Goal: Task Accomplishment & Management: Manage account settings

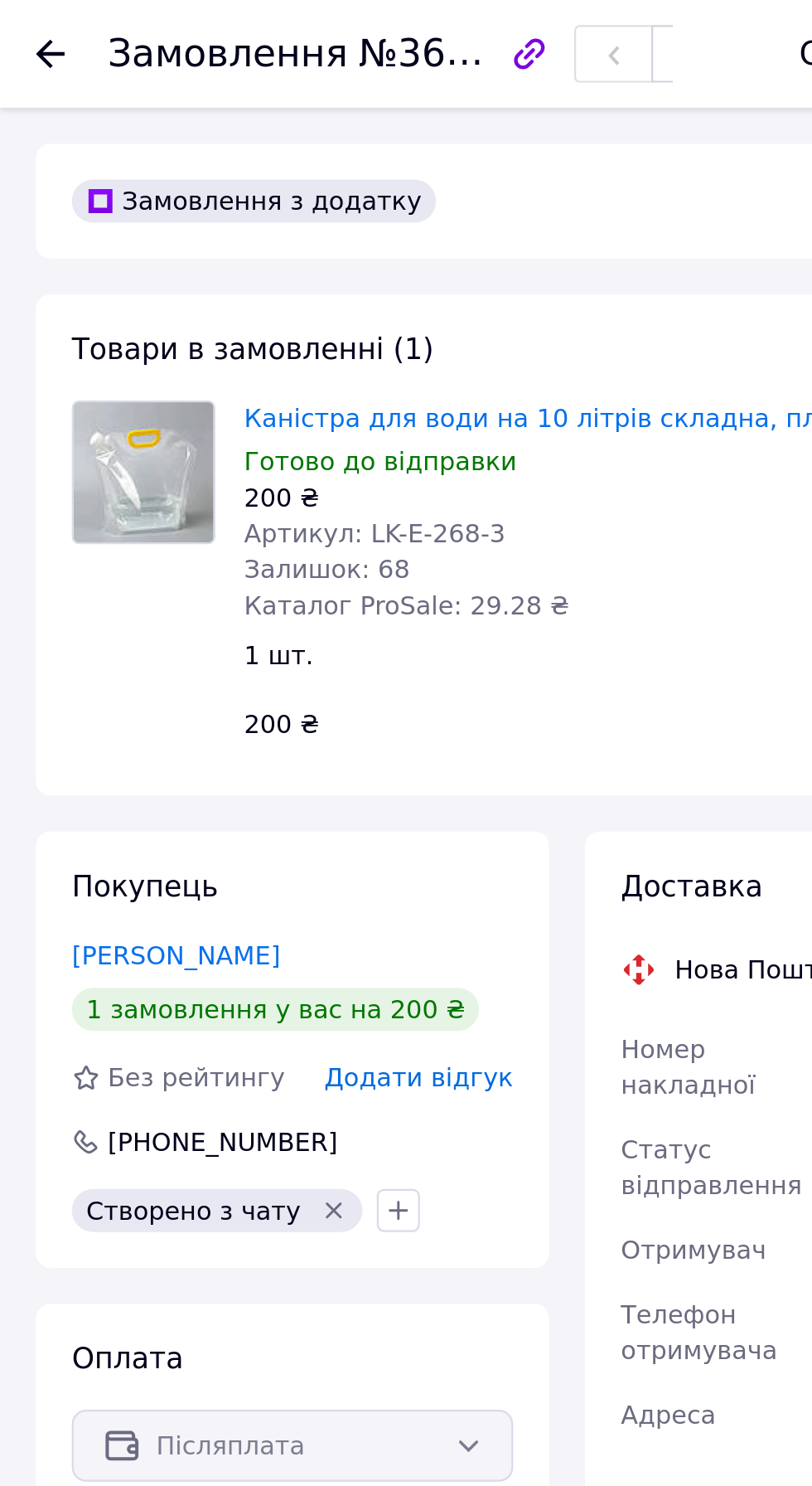
click at [23, 31] on div at bounding box center [22, 24] width 13 height 16
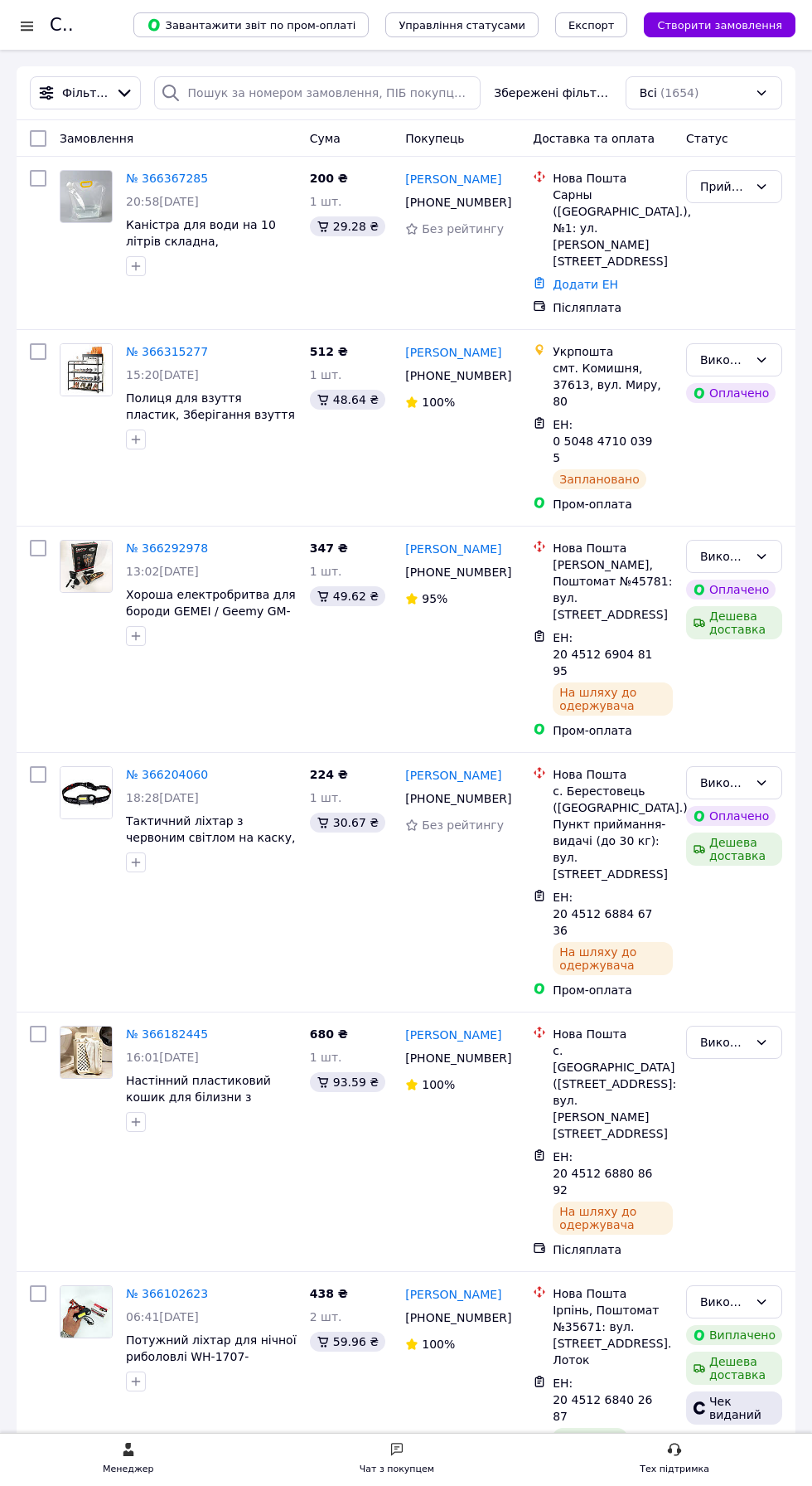
click at [30, 25] on div at bounding box center [27, 25] width 21 height 16
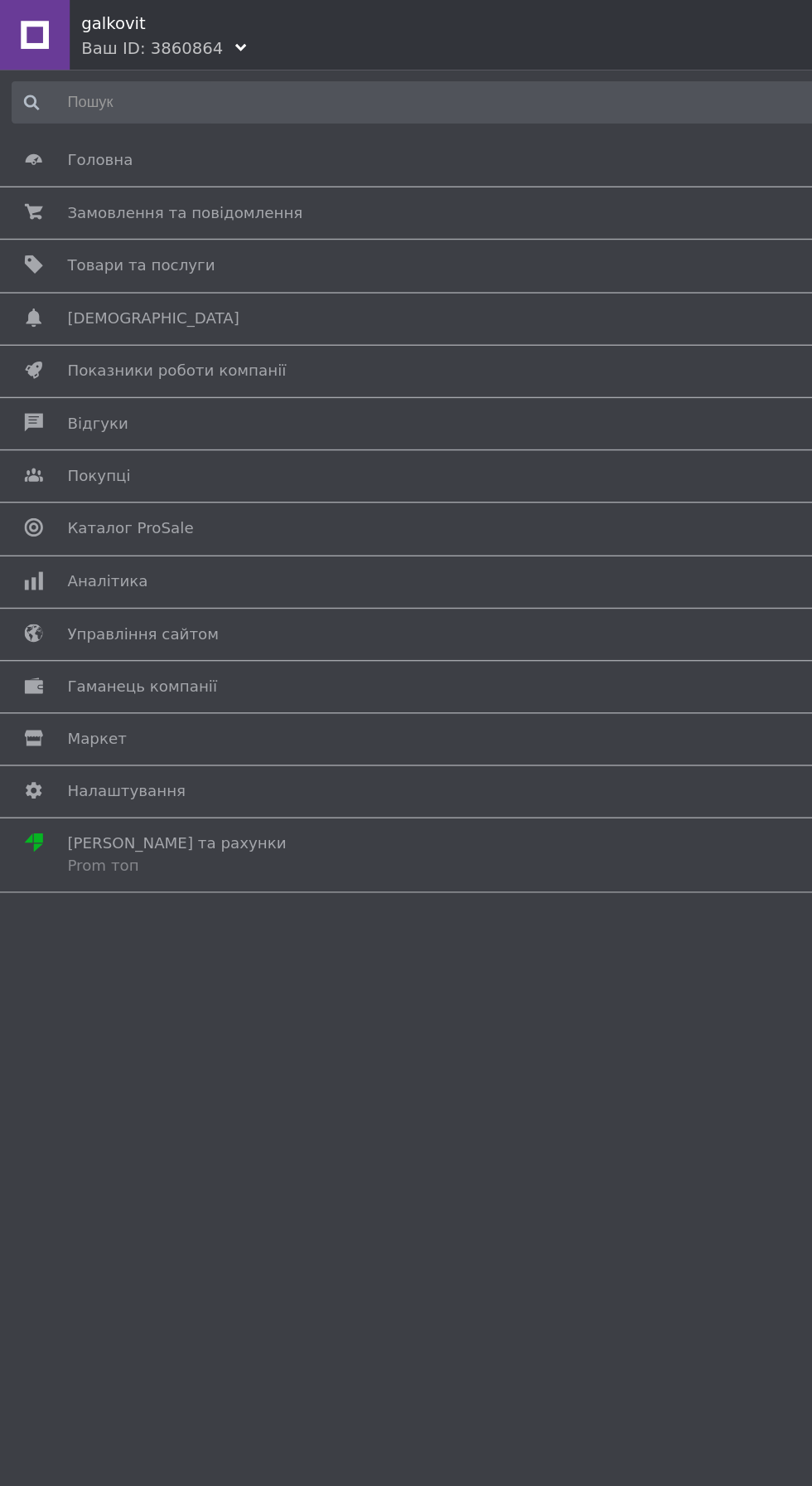
click at [150, 194] on span "Товари та послуги" at bounding box center [403, 188] width 711 height 15
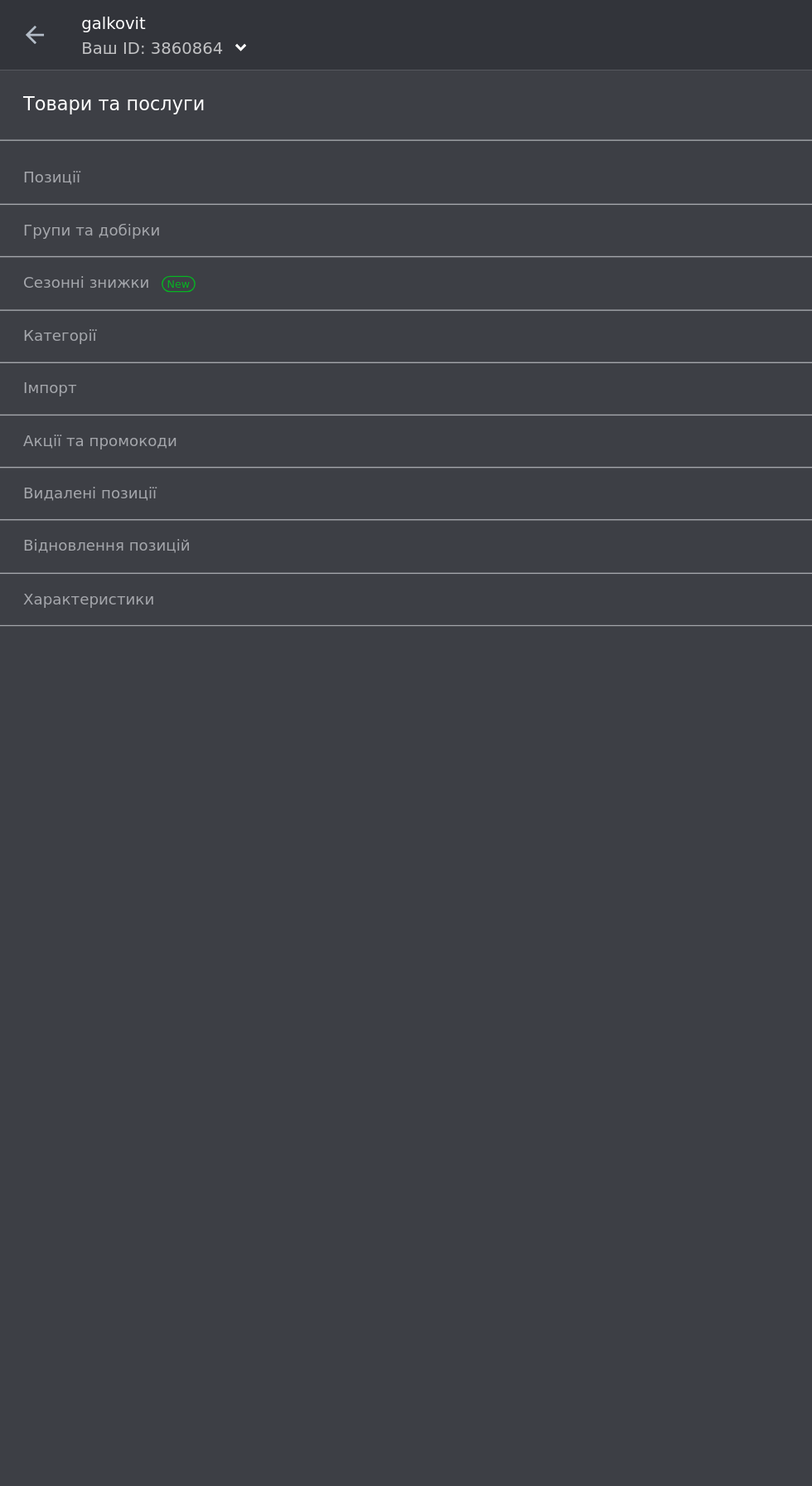
click at [183, 270] on span "Імпорт" at bounding box center [387, 277] width 742 height 15
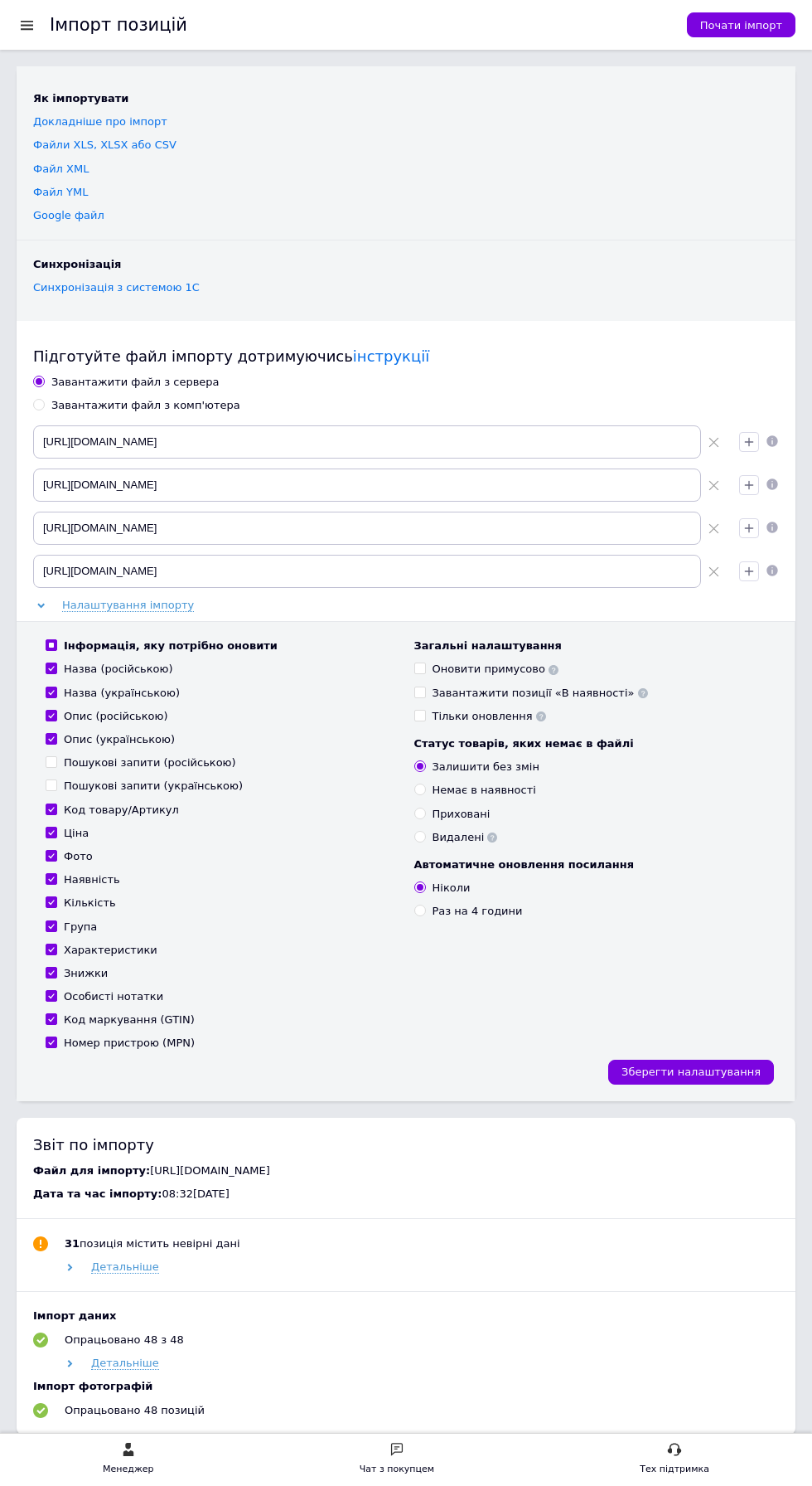
click at [713, 570] on use at bounding box center [714, 572] width 10 height 10
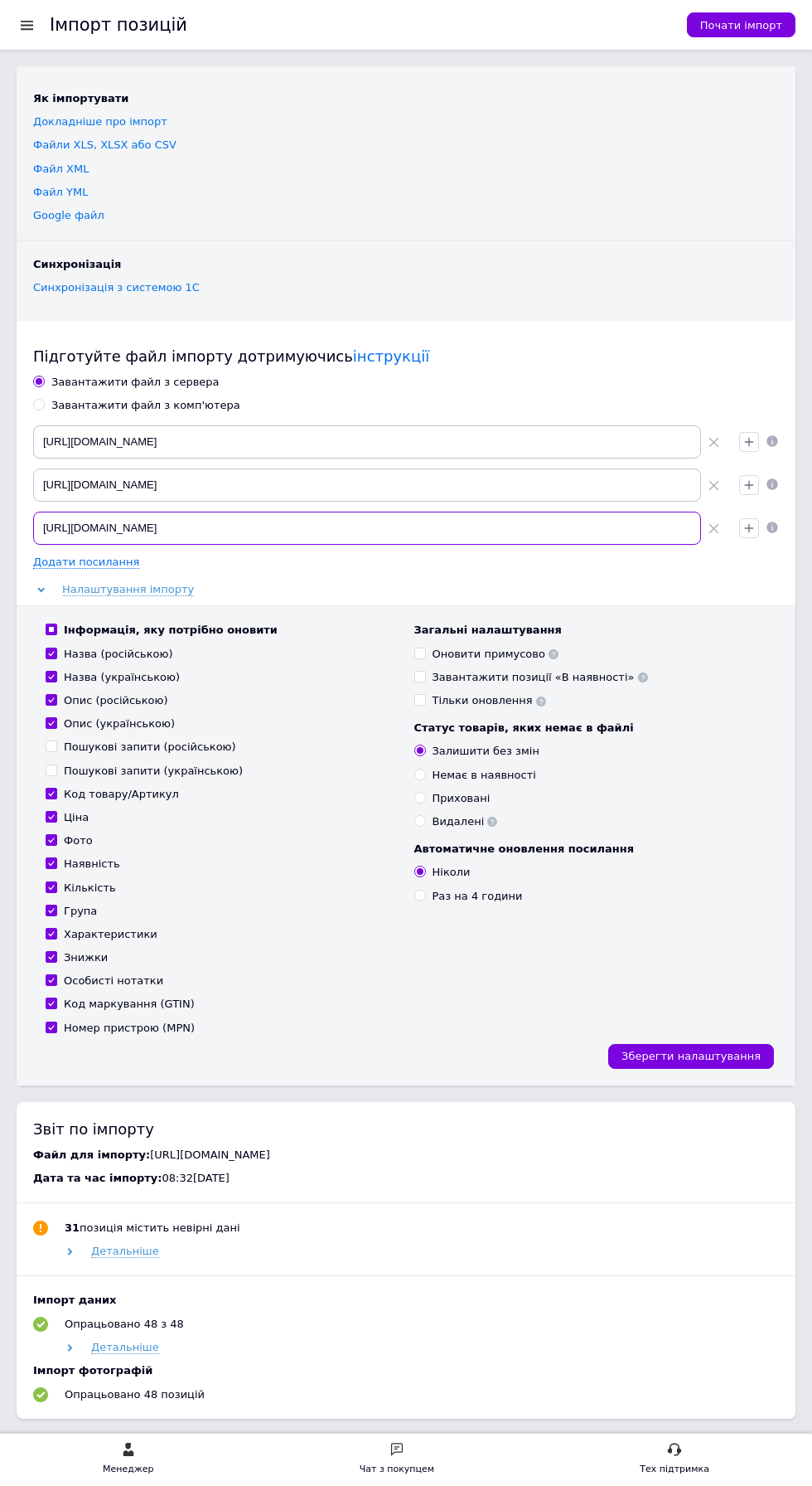
click at [688, 532] on input "https://dropshipping-mebli.com.ua/index.php?route=extension/feed/unixml/drop_to…" at bounding box center [368, 528] width 669 height 34
click at [713, 484] on use at bounding box center [714, 486] width 10 height 10
type input "https://dropshipping-mebli.com.ua/index.php?route=extension/feed/unixml/drop_to…"
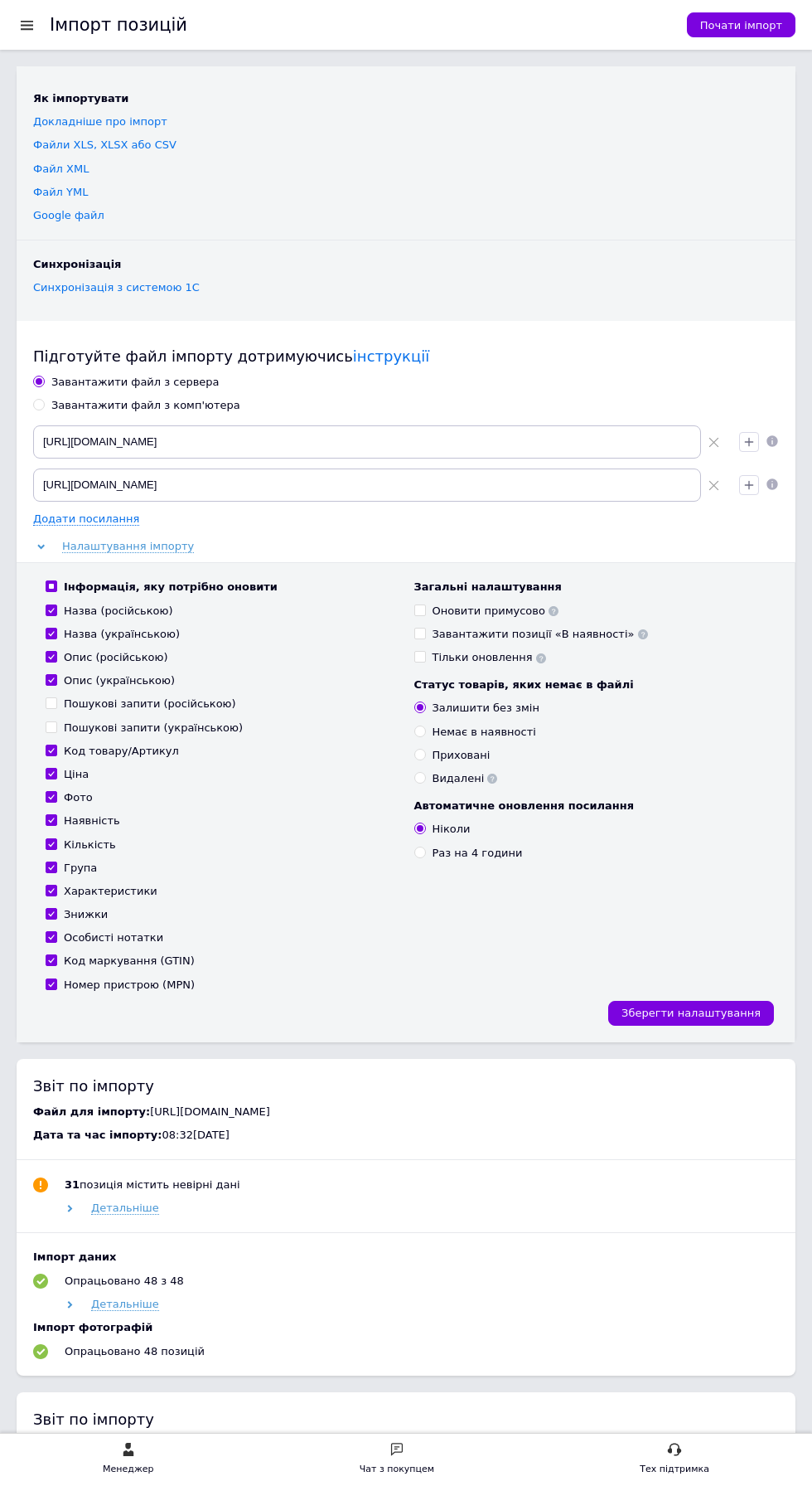
click at [717, 489] on icon at bounding box center [714, 486] width 11 height 11
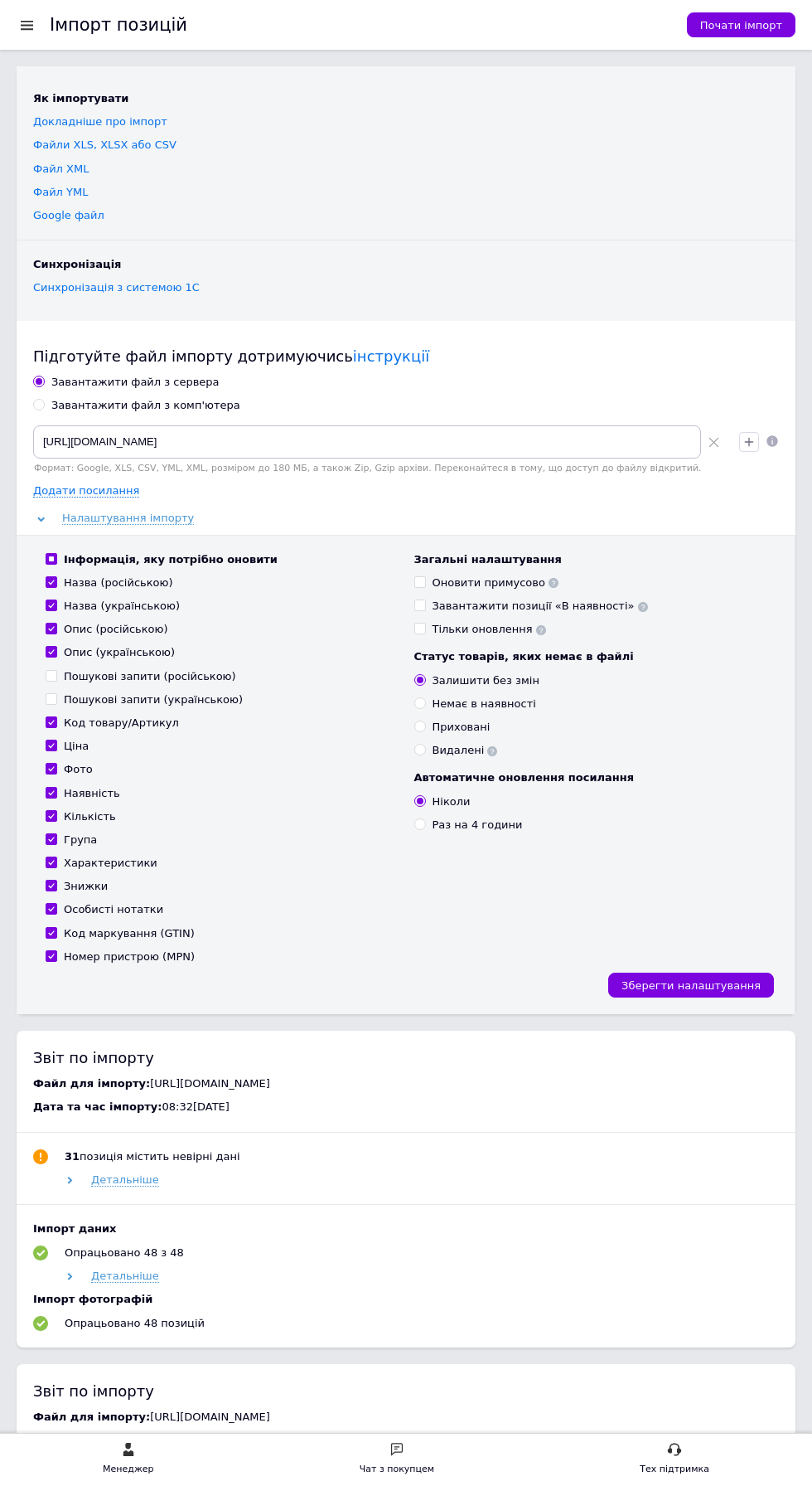
click at [713, 442] on use at bounding box center [714, 443] width 10 height 10
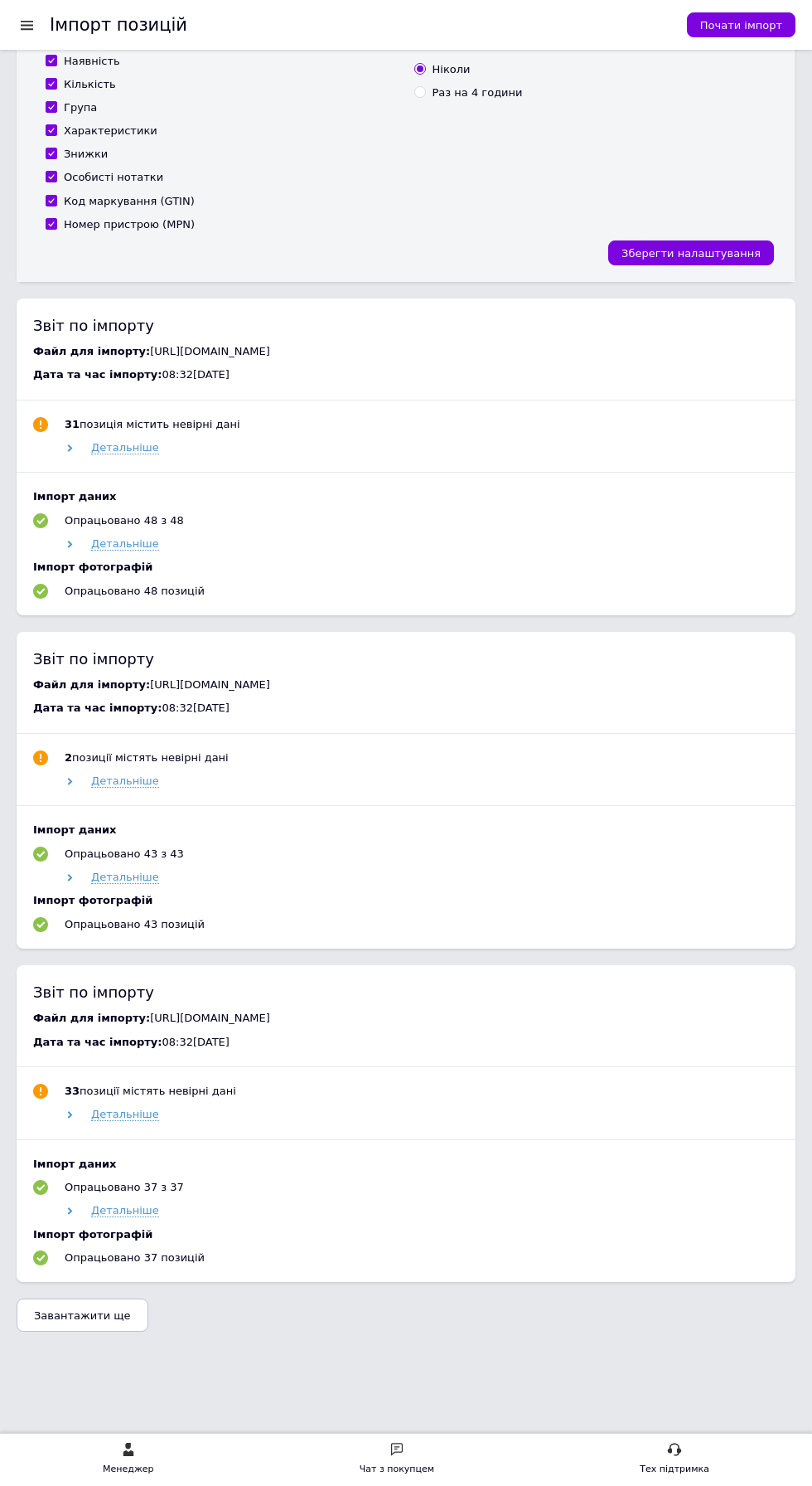
scroll to position [1895, 0]
click at [126, 1331] on button "Завантажити ще" at bounding box center [82, 1315] width 131 height 34
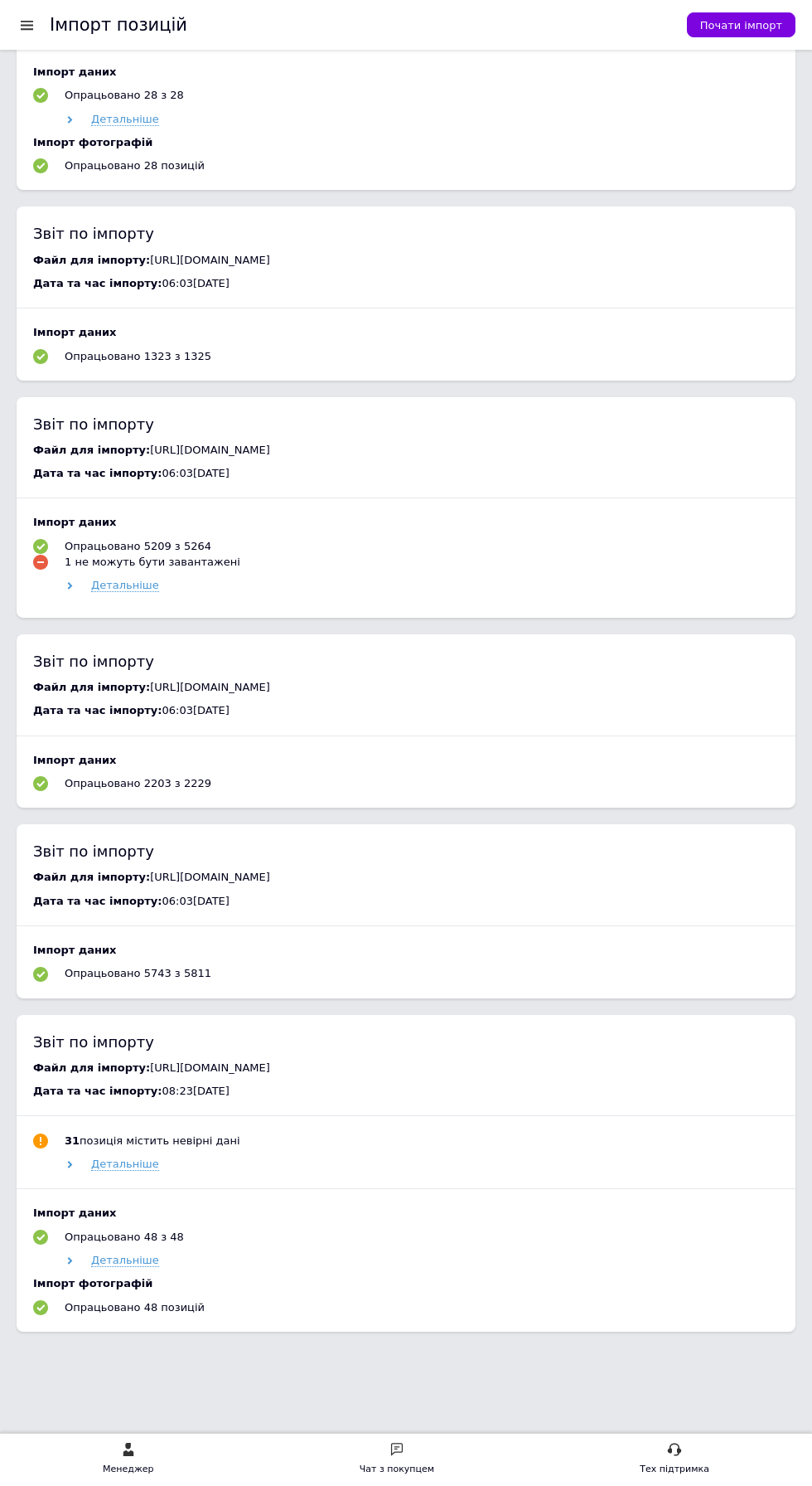
scroll to position [3949, 0]
copy span "https://kabinet.dropoffice.com.ua/data/b304928fc0b8719db27f7f1073997895.xml"
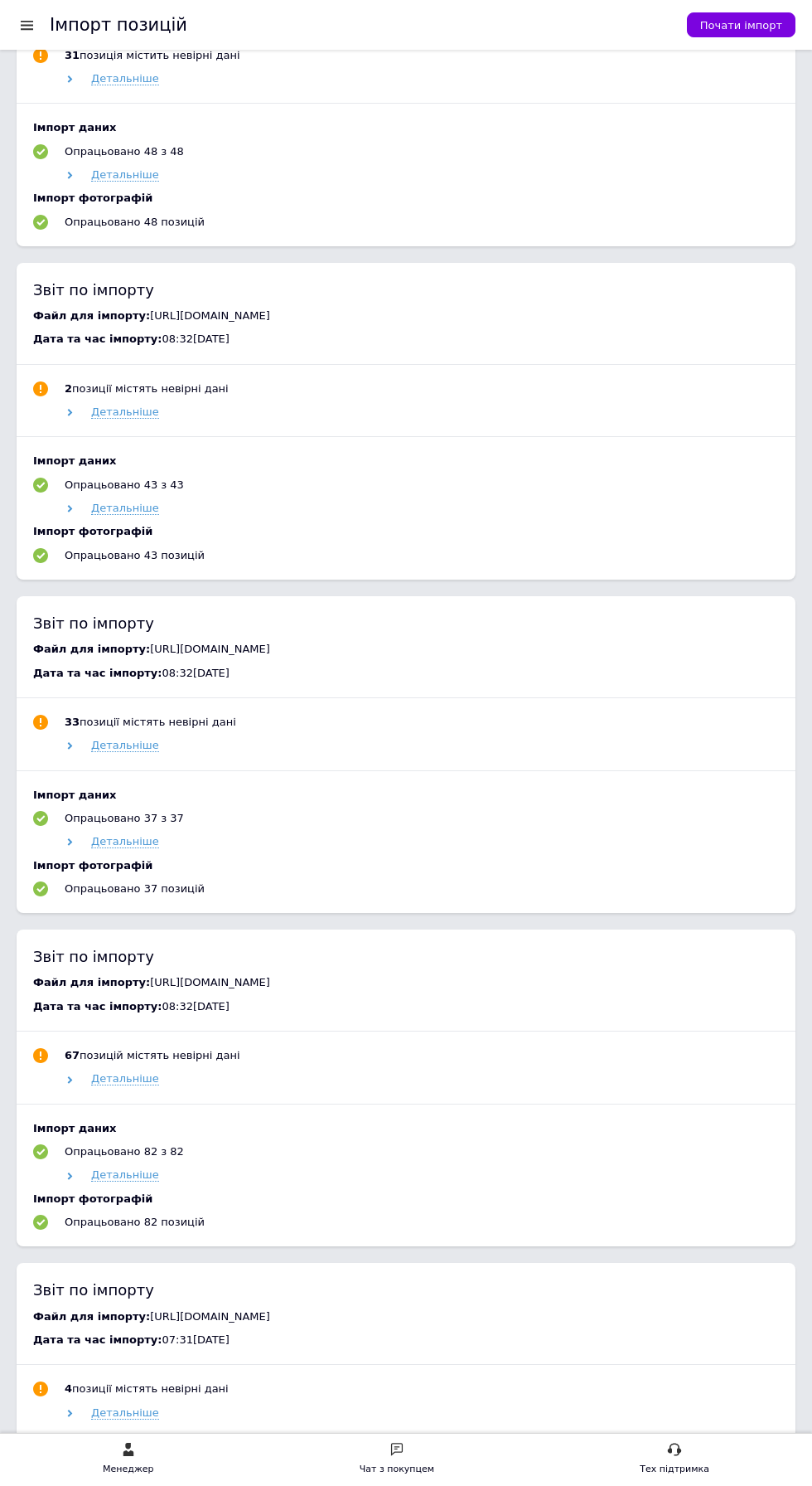
scroll to position [0, 0]
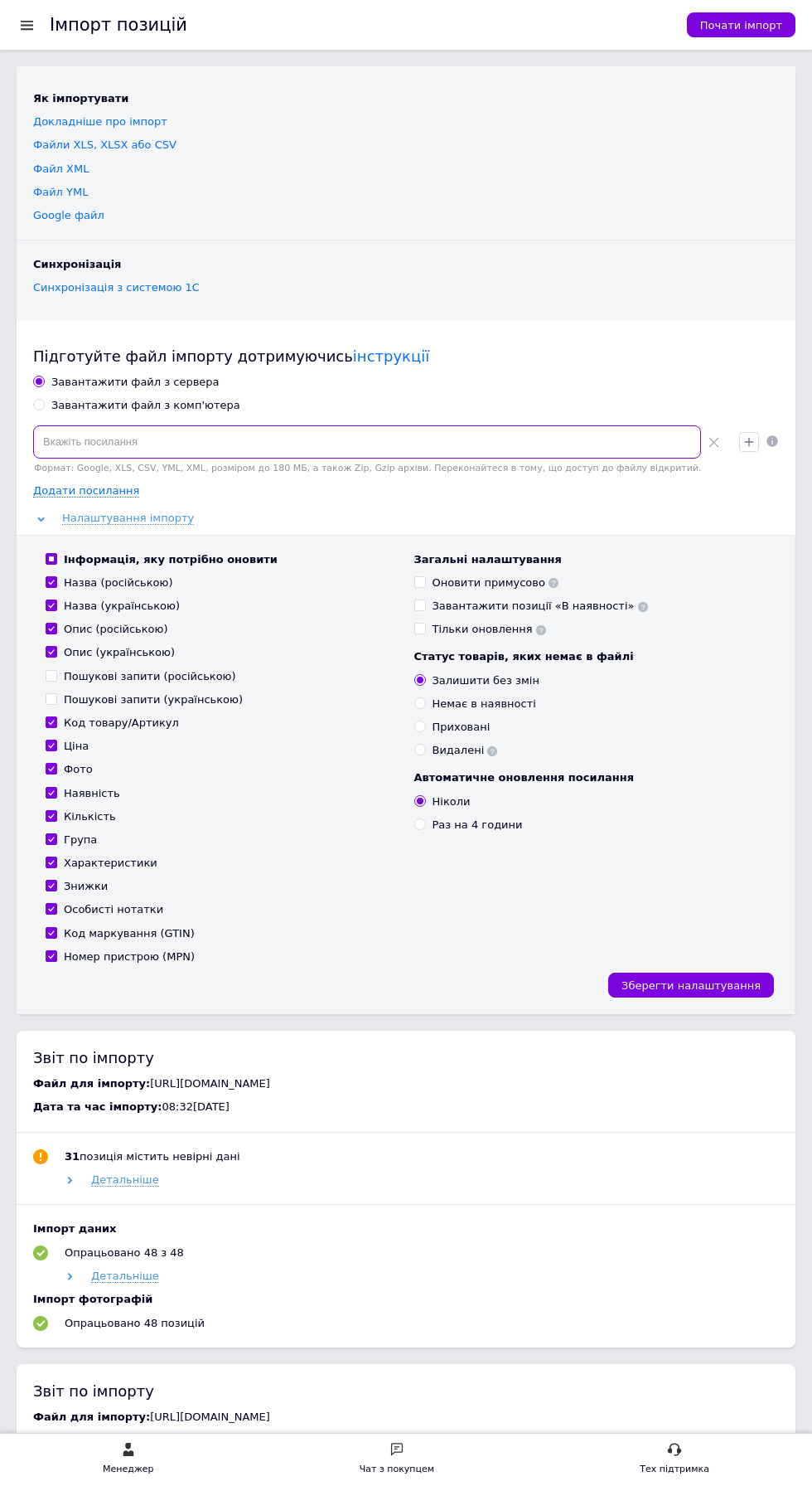
paste input "https://kabinet.dropoffice.com.ua/data/b304928fc0b8719db27f7f1073997895.xml"
type input "https://kabinet.dropoffice.com.ua/data/b304928fc0b8719db27f7f1073997895.xml"
click at [115, 495] on span "Додати посилання" at bounding box center [86, 490] width 106 height 13
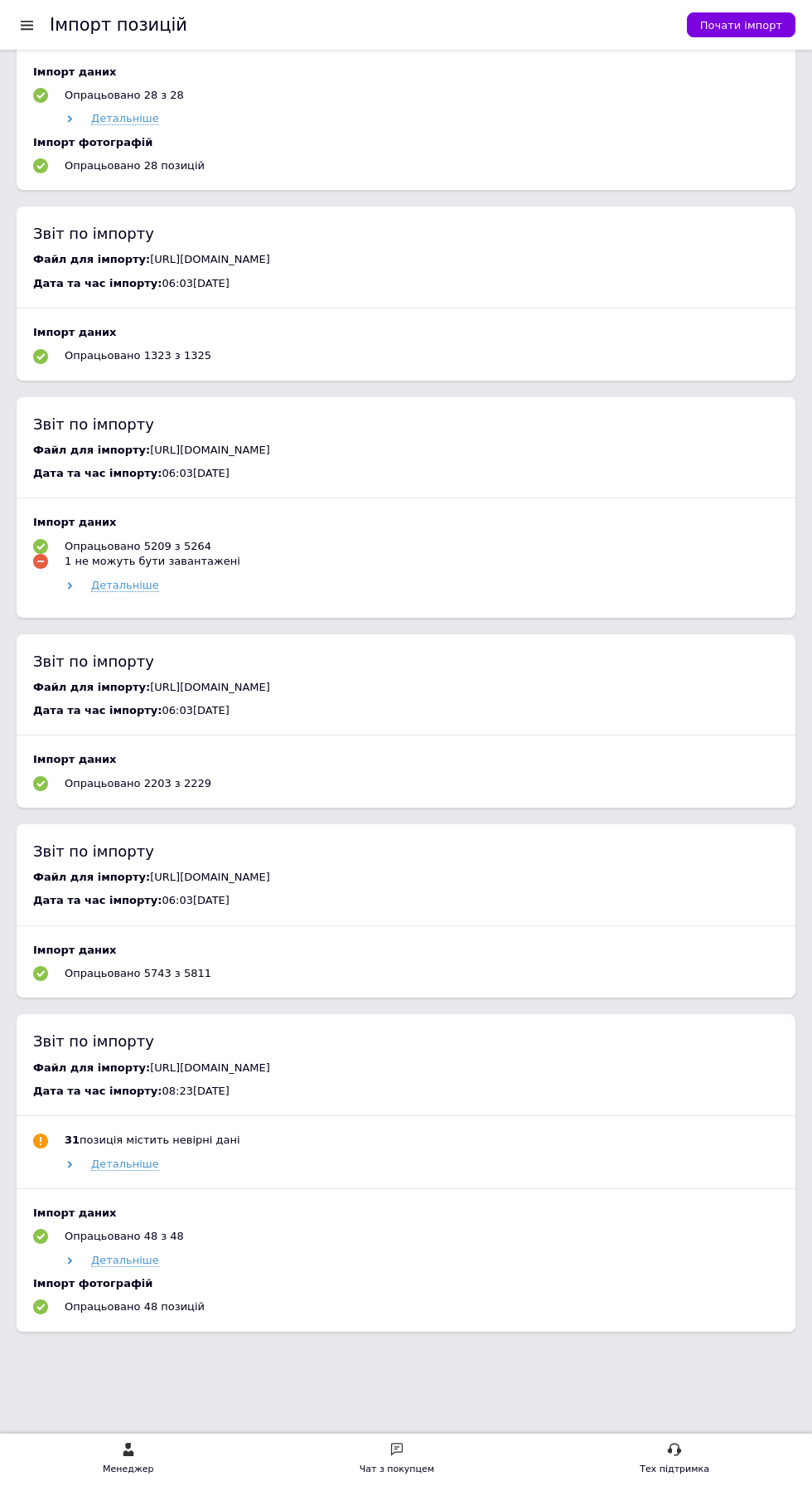
scroll to position [4479, 0]
copy span "https://artcollection.in.ua/products_feed.xml?hash_tag=dfff9f4ceb626ff494557dfe…"
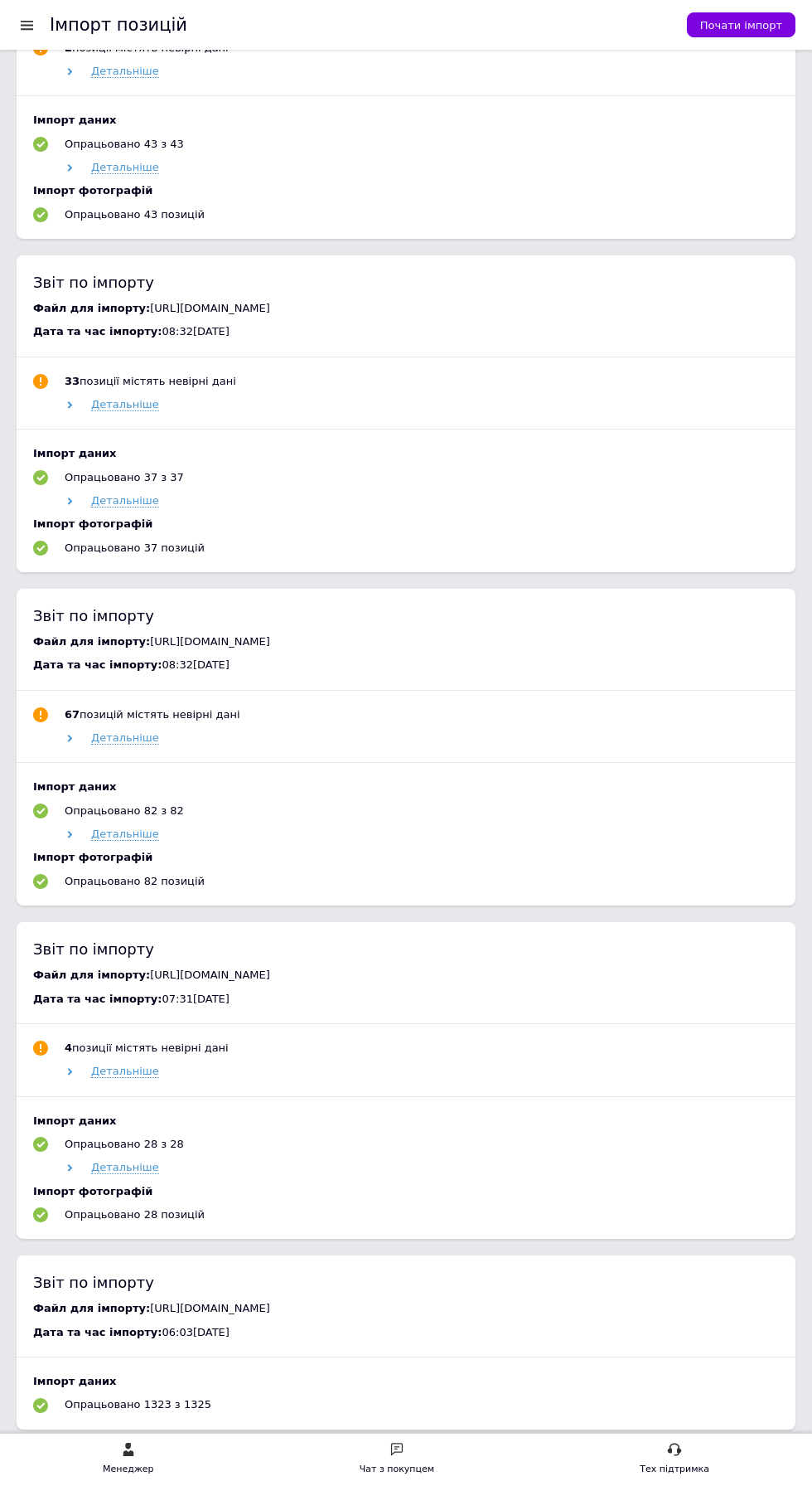
scroll to position [0, 0]
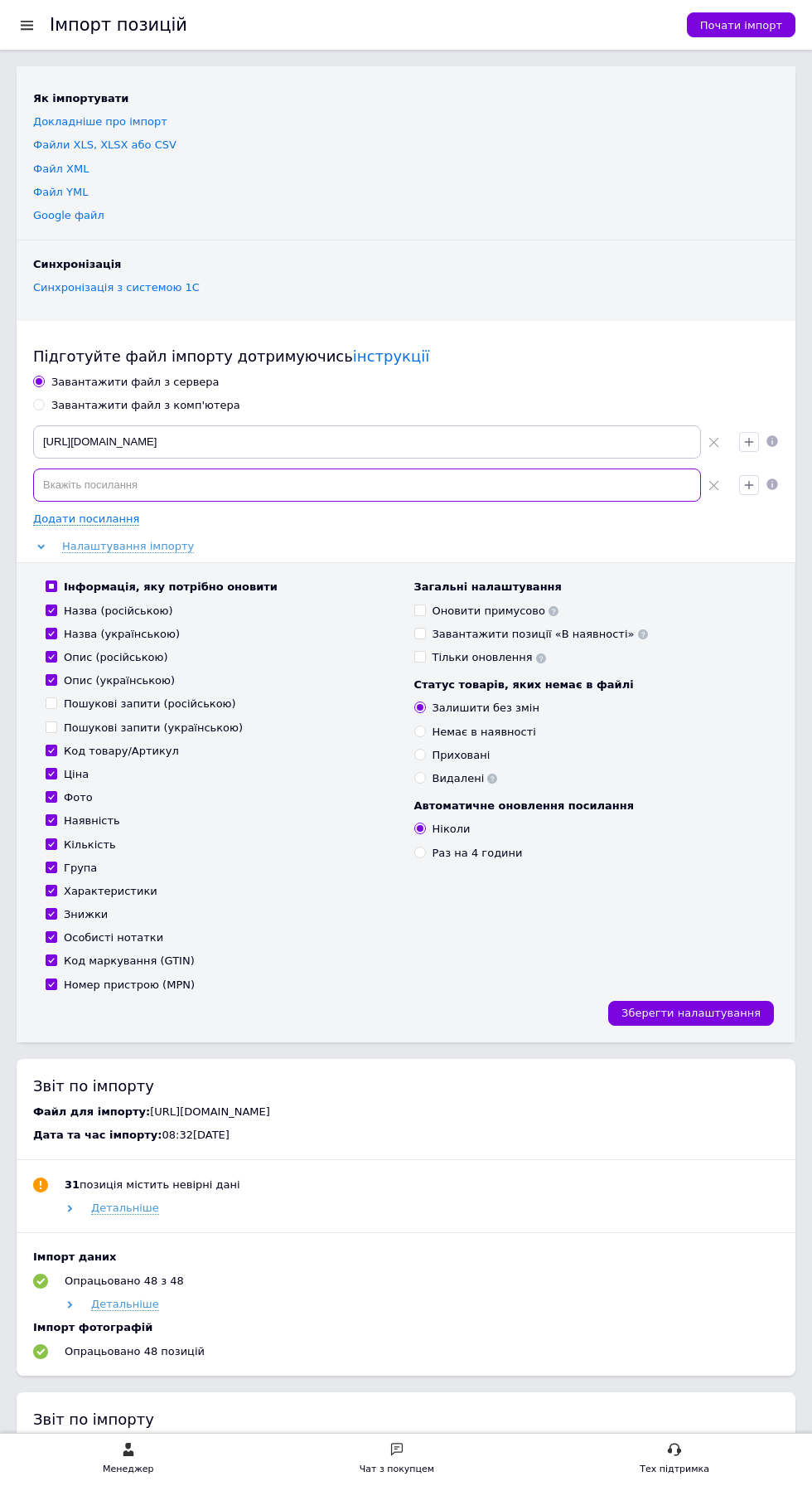
paste input "https://artcollection.in.ua/products_feed.xml?hash_tag=dfff9f4ceb626ff494557dfe…"
type input "https://artcollection.in.ua/products_feed.xml?hash_tag=dfff9f4ceb626ff494557dfe…"
click at [106, 516] on span "Додати посилання" at bounding box center [86, 518] width 106 height 13
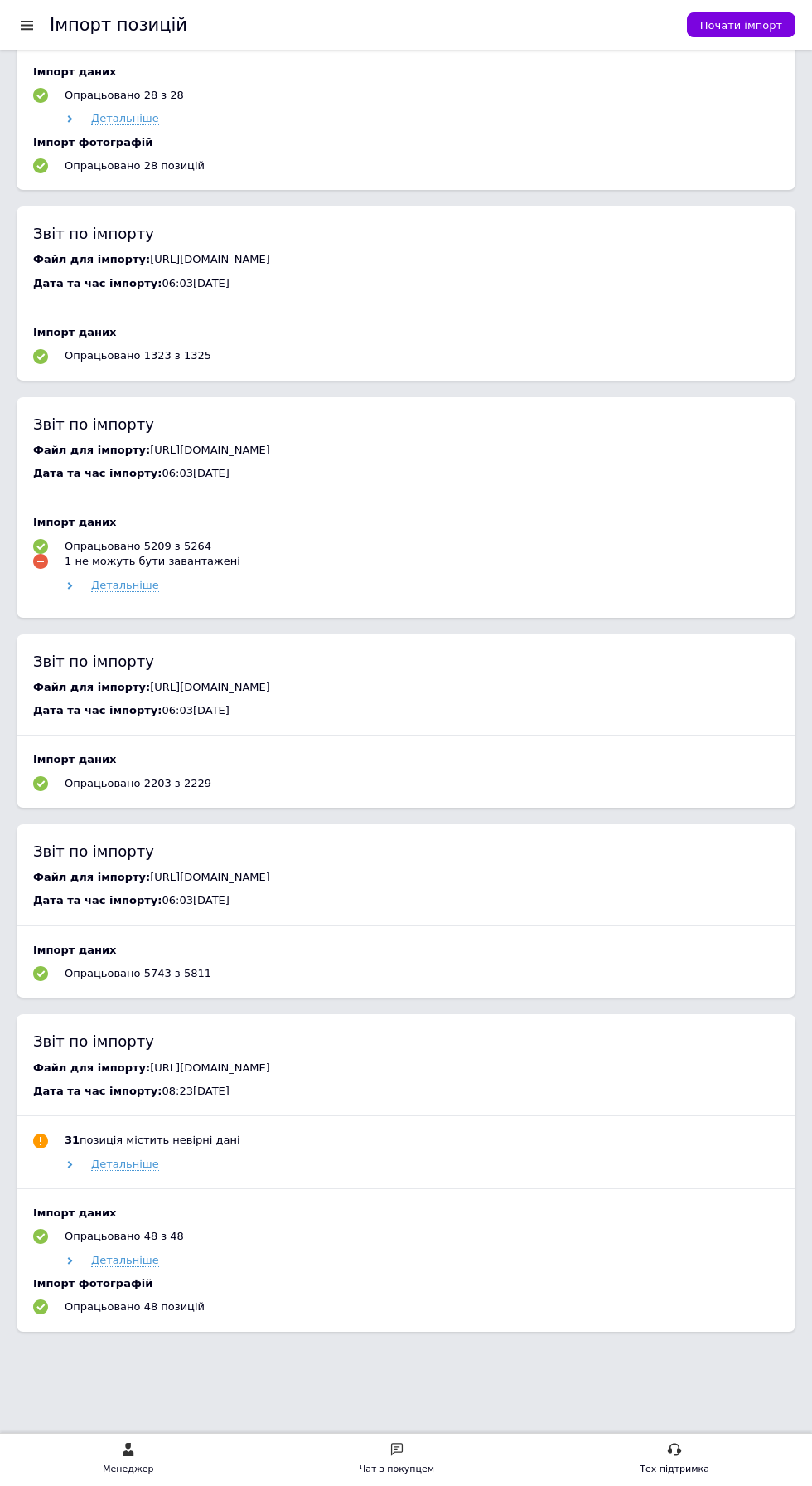
scroll to position [5374, 0]
click at [462, 694] on div "Файл для імпорту: https://www.dasmart.com.ua/content/export/e7052aba0549f32c1a8…" at bounding box center [406, 687] width 746 height 15
copy span "https://www.dasmart.com.ua/content/export/e7052aba0549f32c1a825bf48539397b.xml"
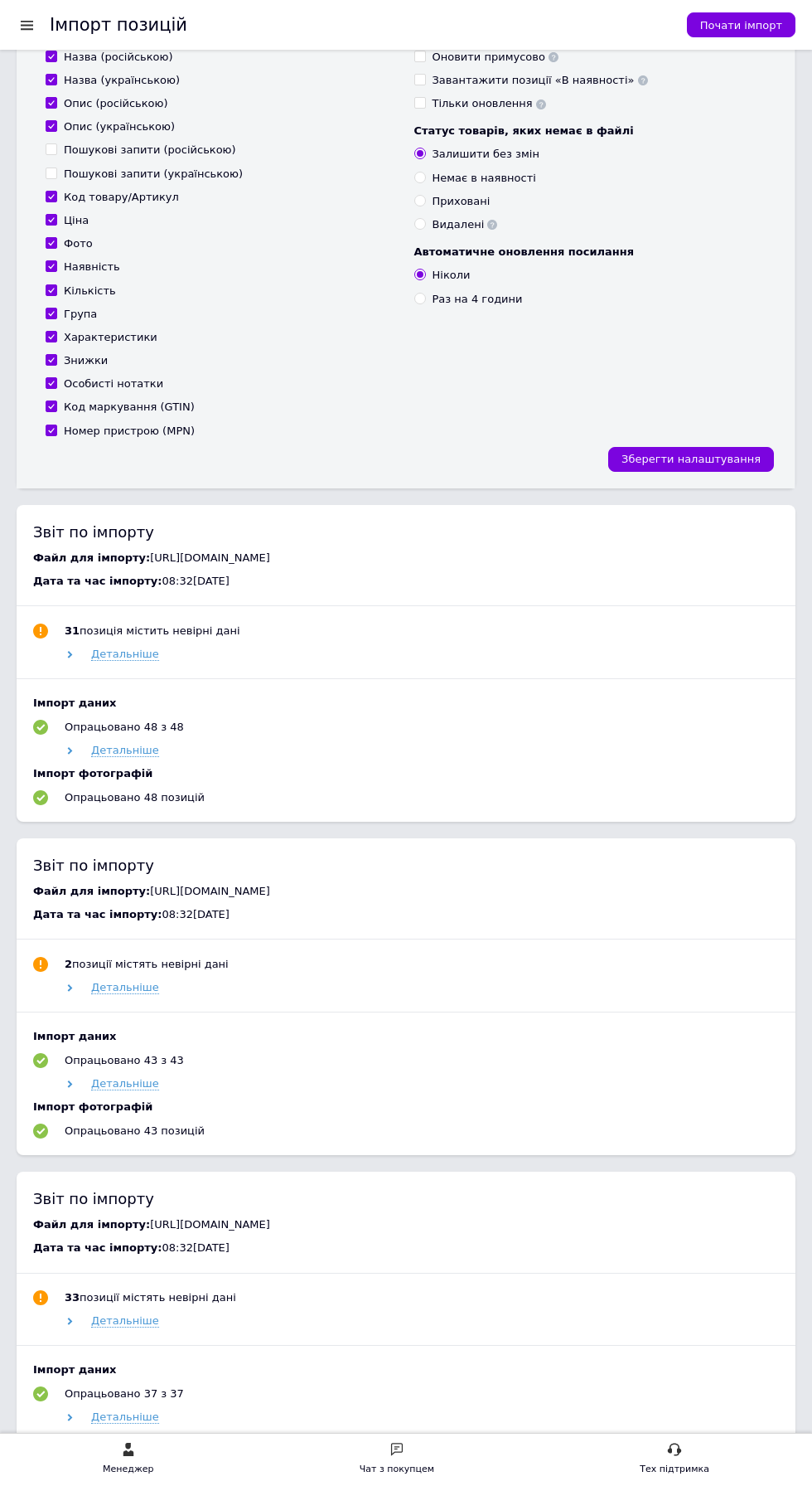
scroll to position [0, 0]
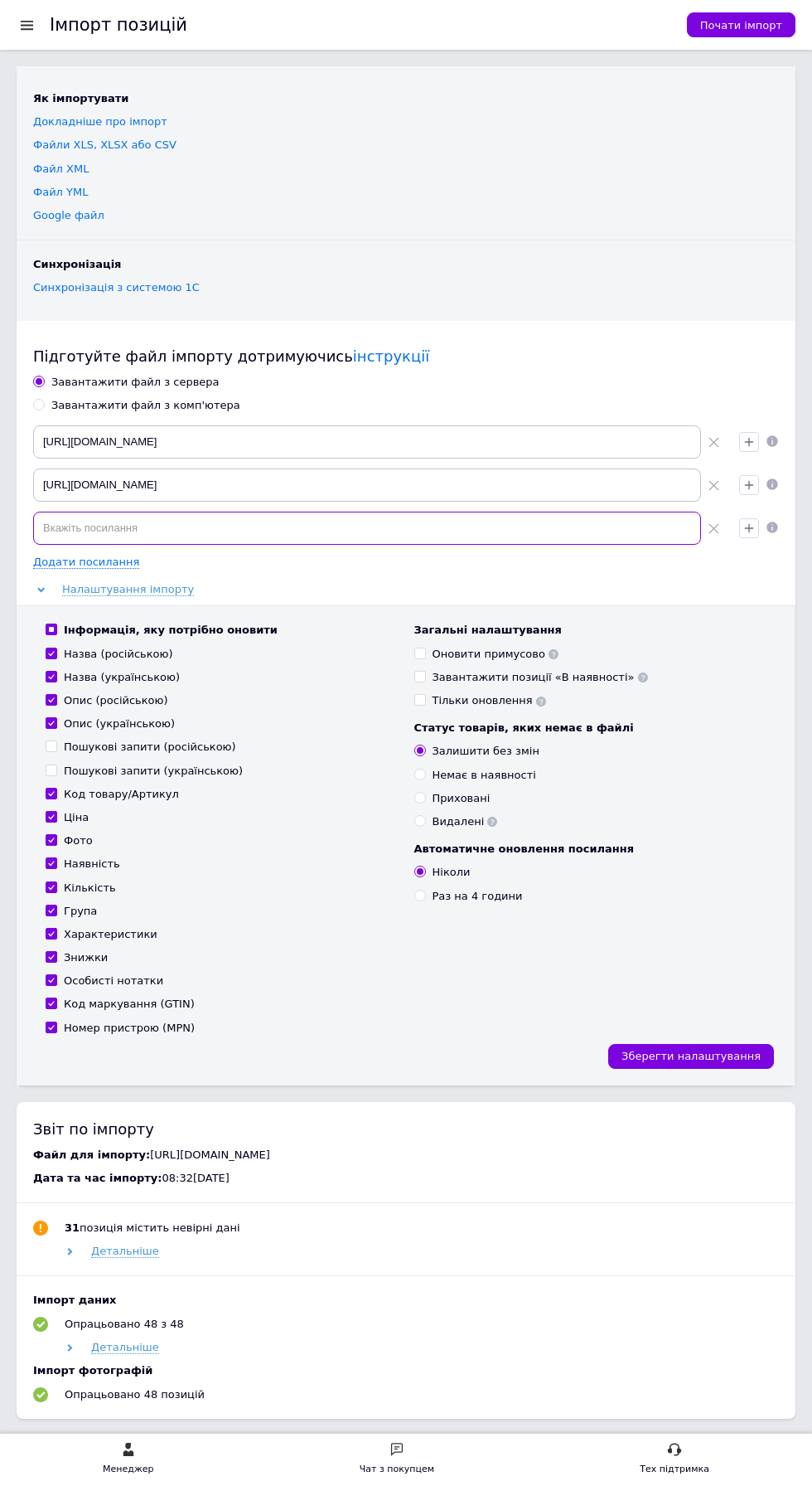
paste input "https://www.dasmart.com.ua/content/export/e7052aba0549f32c1a825bf48539397b.xml"
type input "https://www.dasmart.com.ua/content/export/e7052aba0549f32c1a825bf48539397b.xml"
click at [107, 560] on span "Додати посилання" at bounding box center [86, 561] width 106 height 13
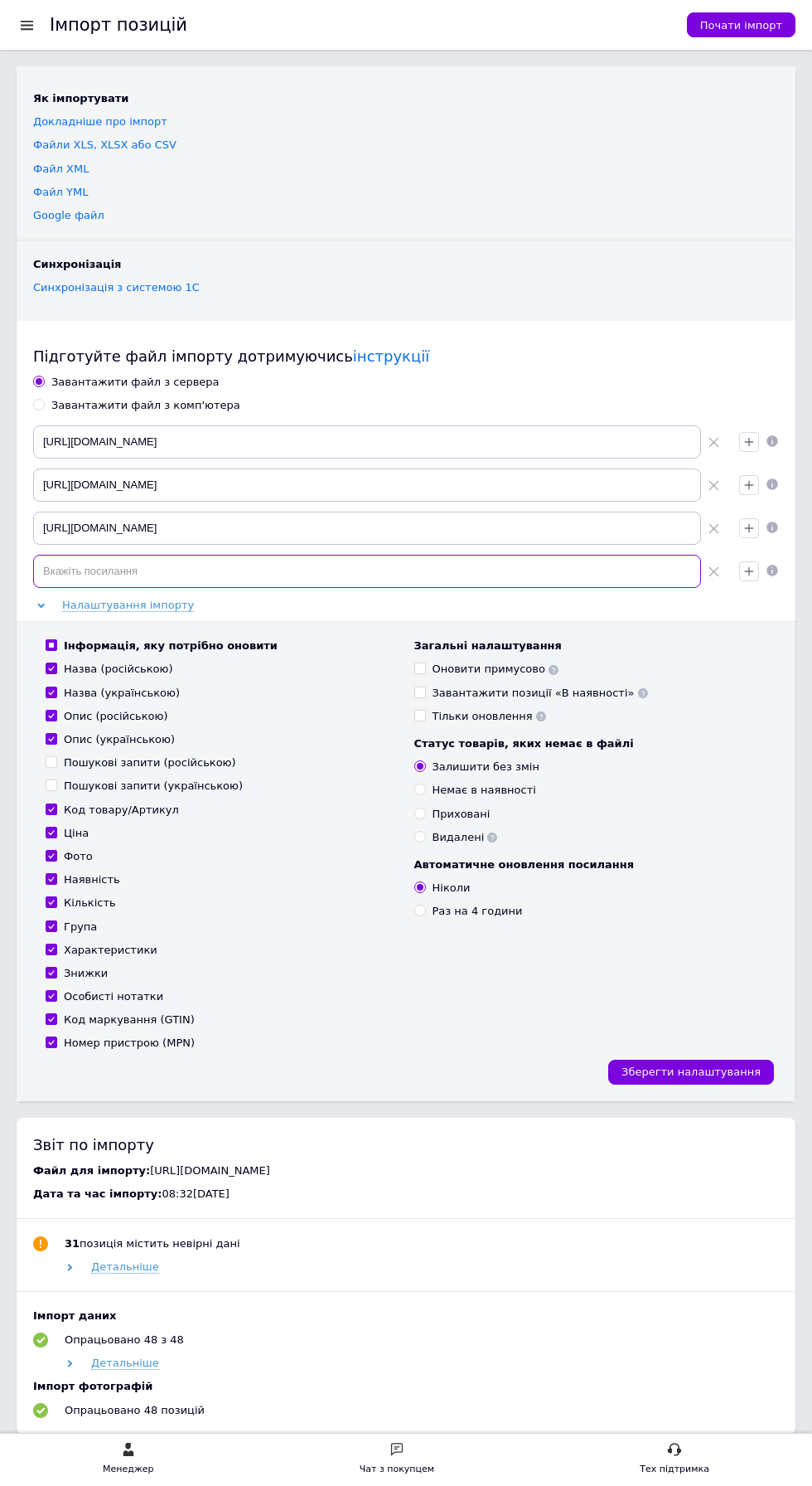
paste input "https://www.websklad.biz.ua/wp-content/uploads/randomize_prom_66486.xml"
type input "https://www.websklad.biz.ua/wp-content/uploads/randomize_prom_66486.xml"
click at [420, 908] on input "Раз на 4 години" at bounding box center [419, 910] width 11 height 11
radio input "true"
click at [705, 1070] on span "Зберегти налаштування" at bounding box center [692, 1072] width 139 height 12
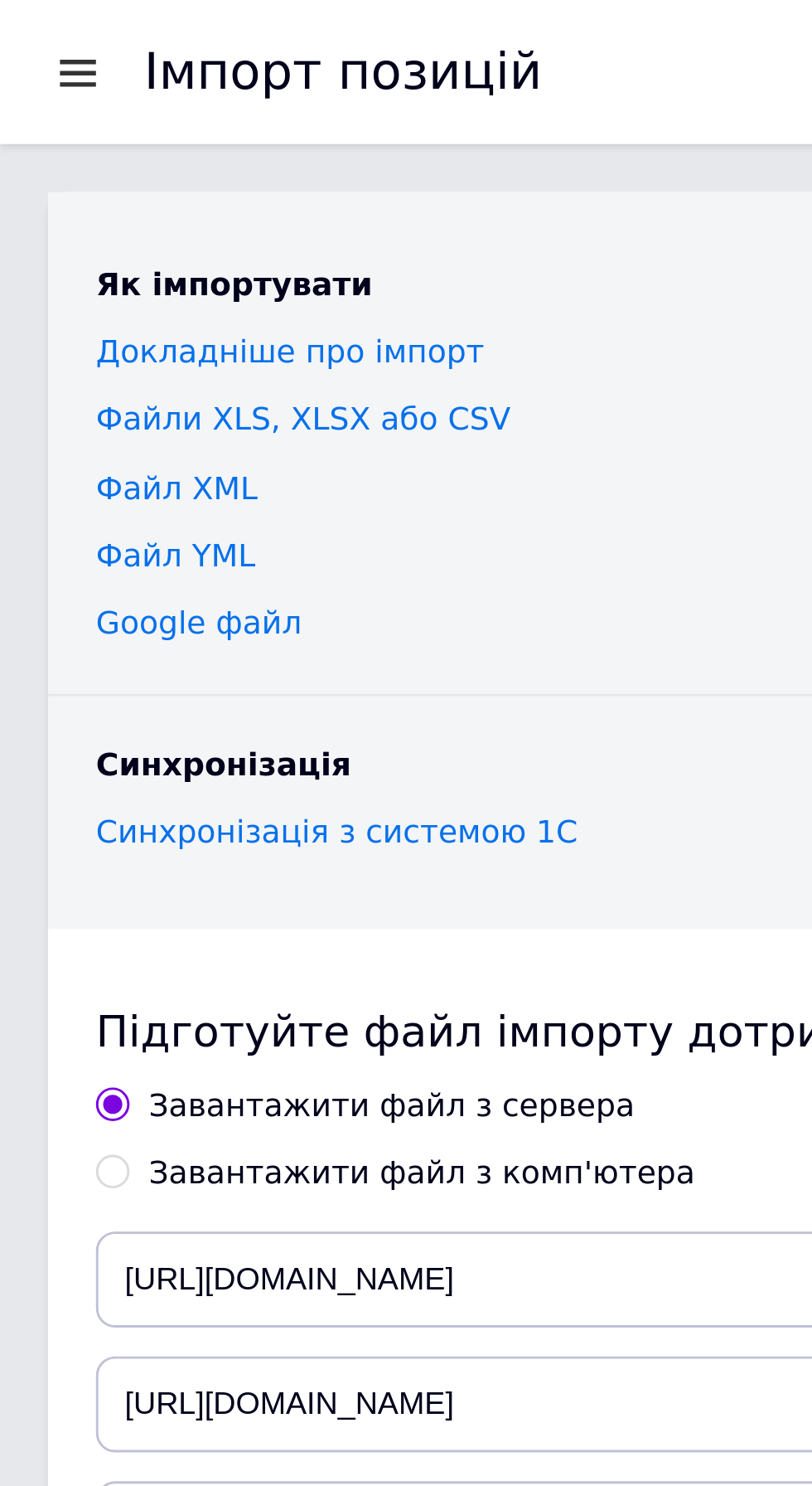
click at [27, 30] on div at bounding box center [27, 24] width 21 height 15
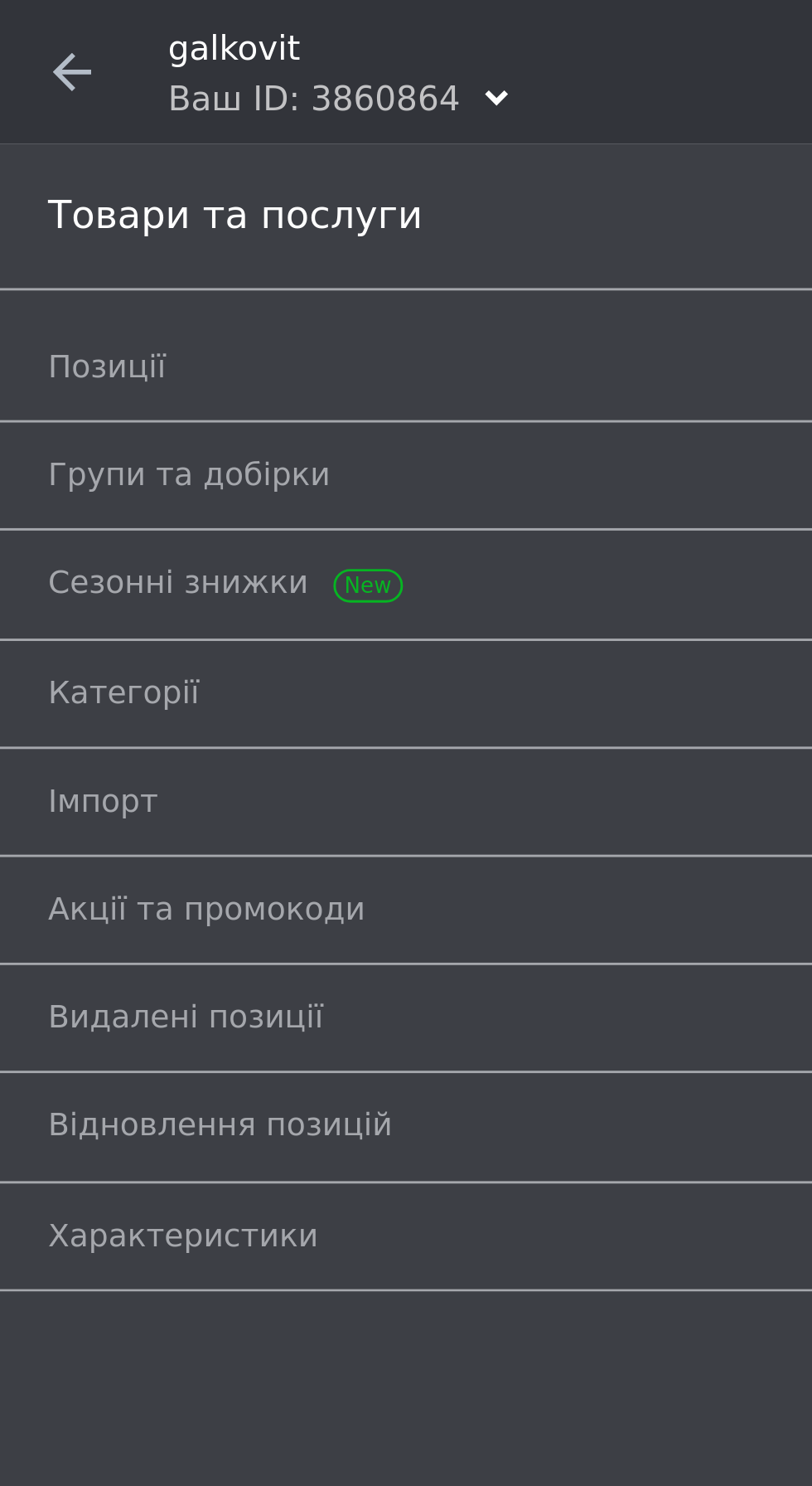
click at [23, 34] on span at bounding box center [25, 25] width 50 height 50
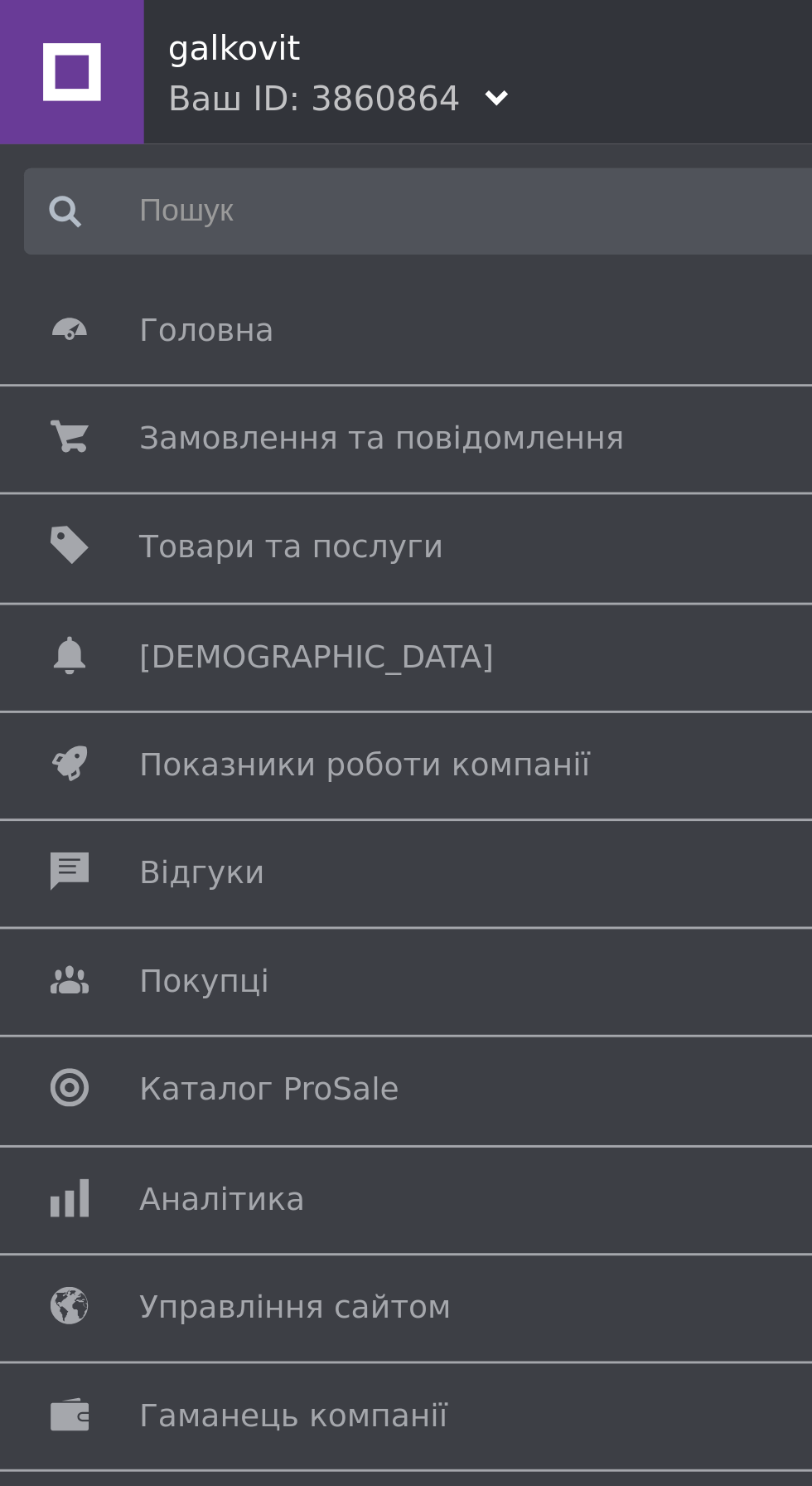
click at [127, 192] on span "Товари та послуги" at bounding box center [101, 188] width 106 height 15
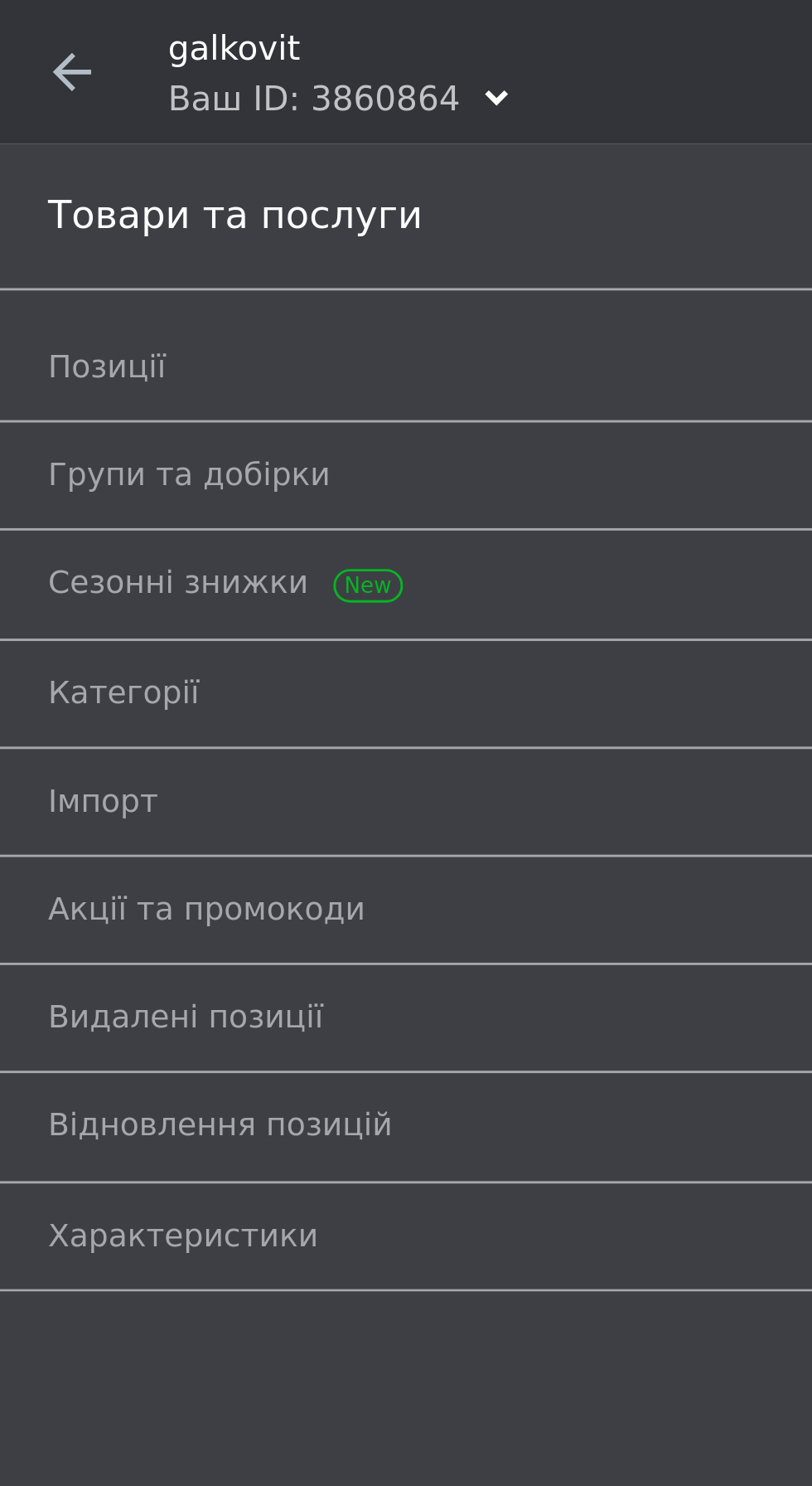
click at [130, 161] on span "Групи та добірки" at bounding box center [387, 163] width 742 height 15
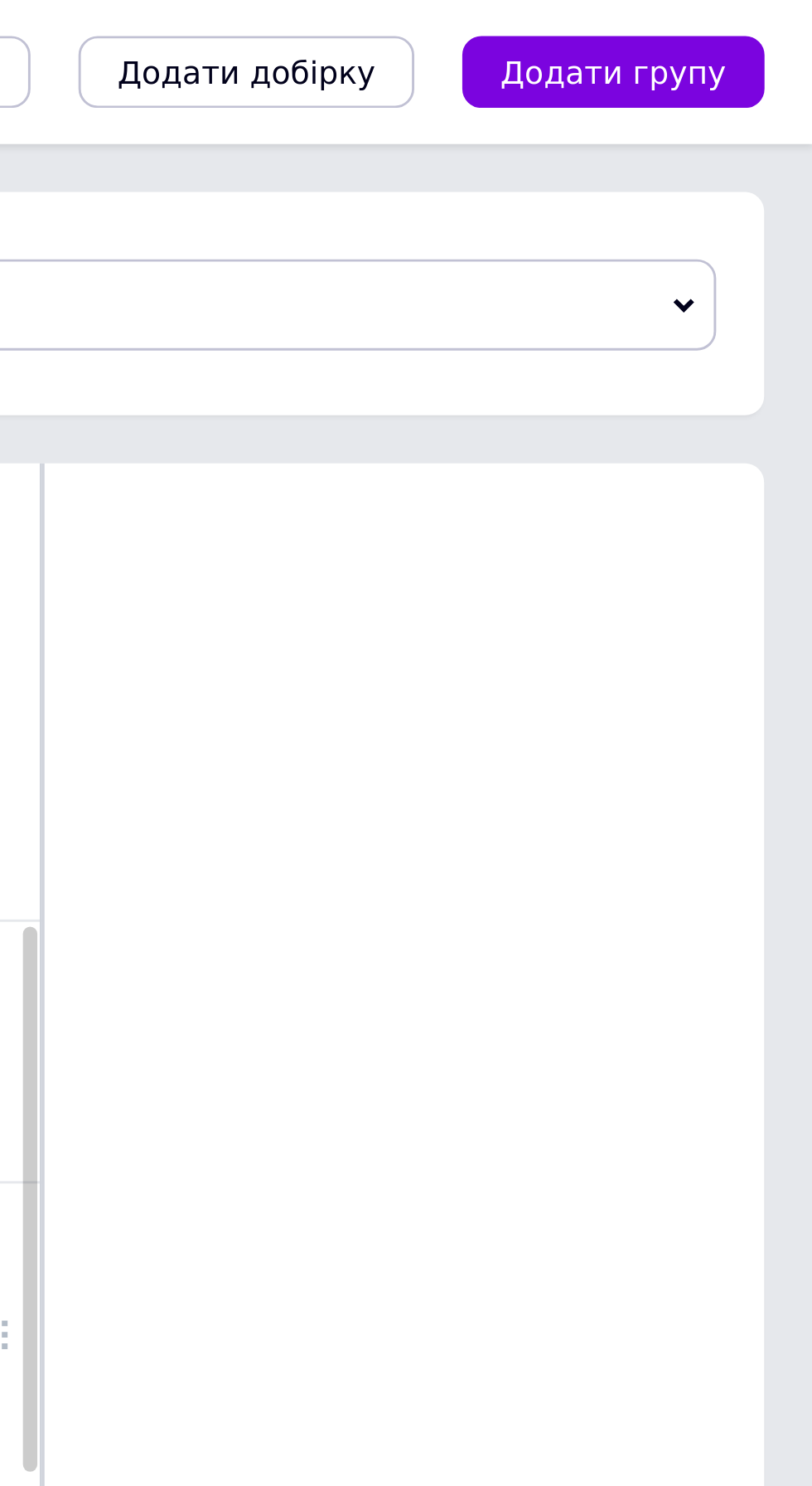
click at [749, 20] on span "Додати групу" at bounding box center [743, 25] width 78 height 12
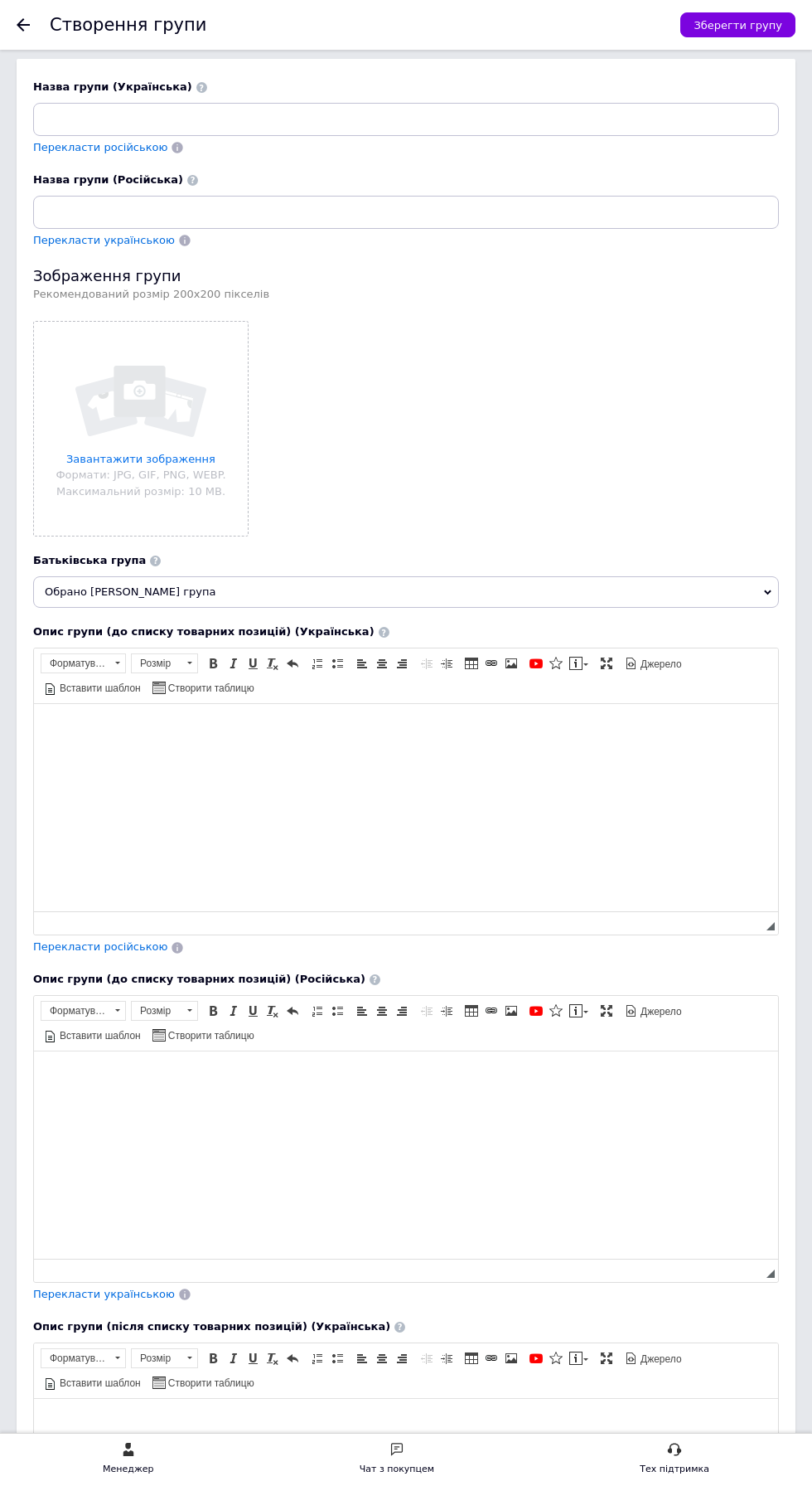
scroll to position [6, 0]
click at [320, 120] on input at bounding box center [406, 121] width 746 height 34
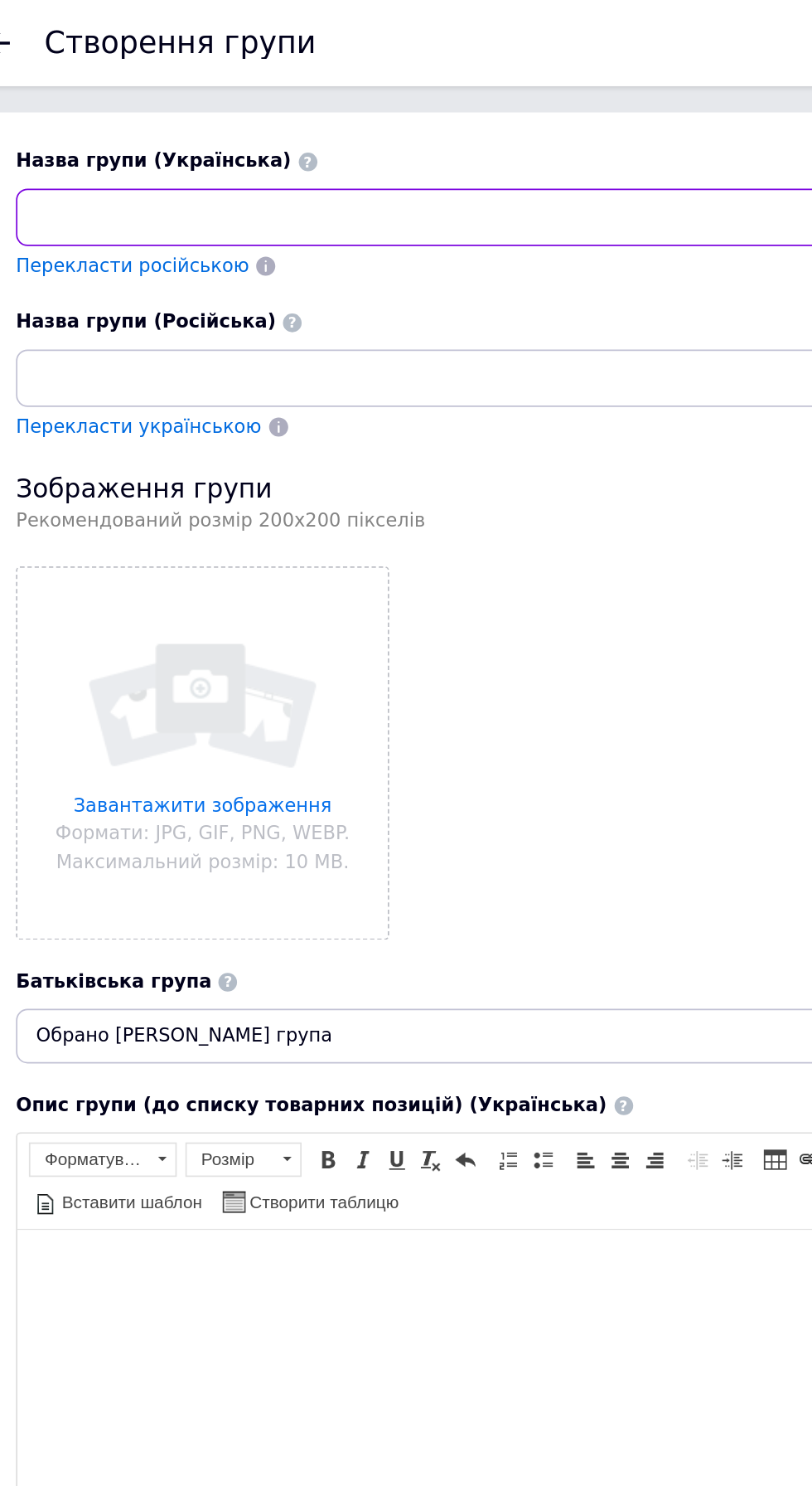
scroll to position [0, 0]
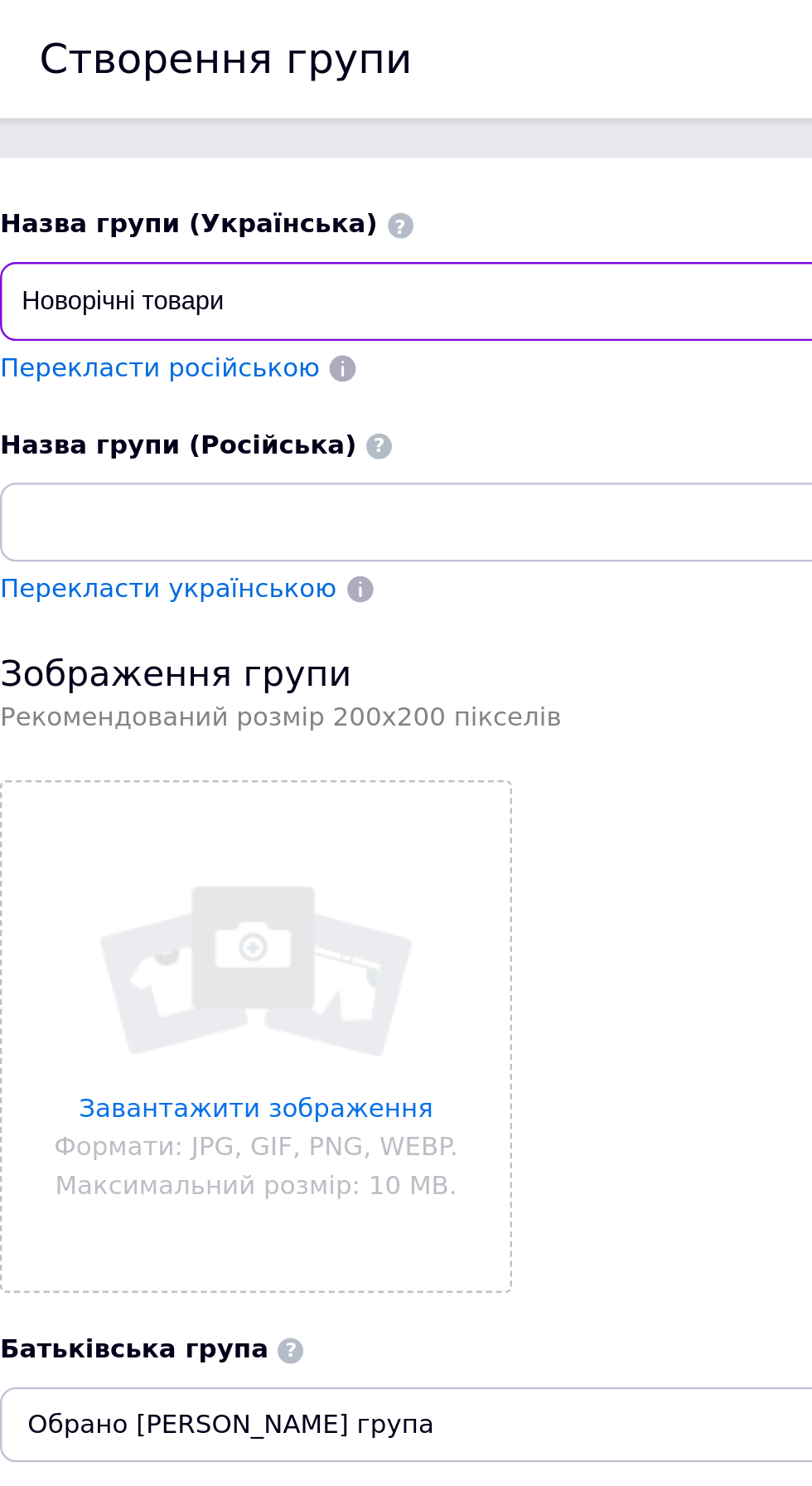
type input "Новорічні товари"
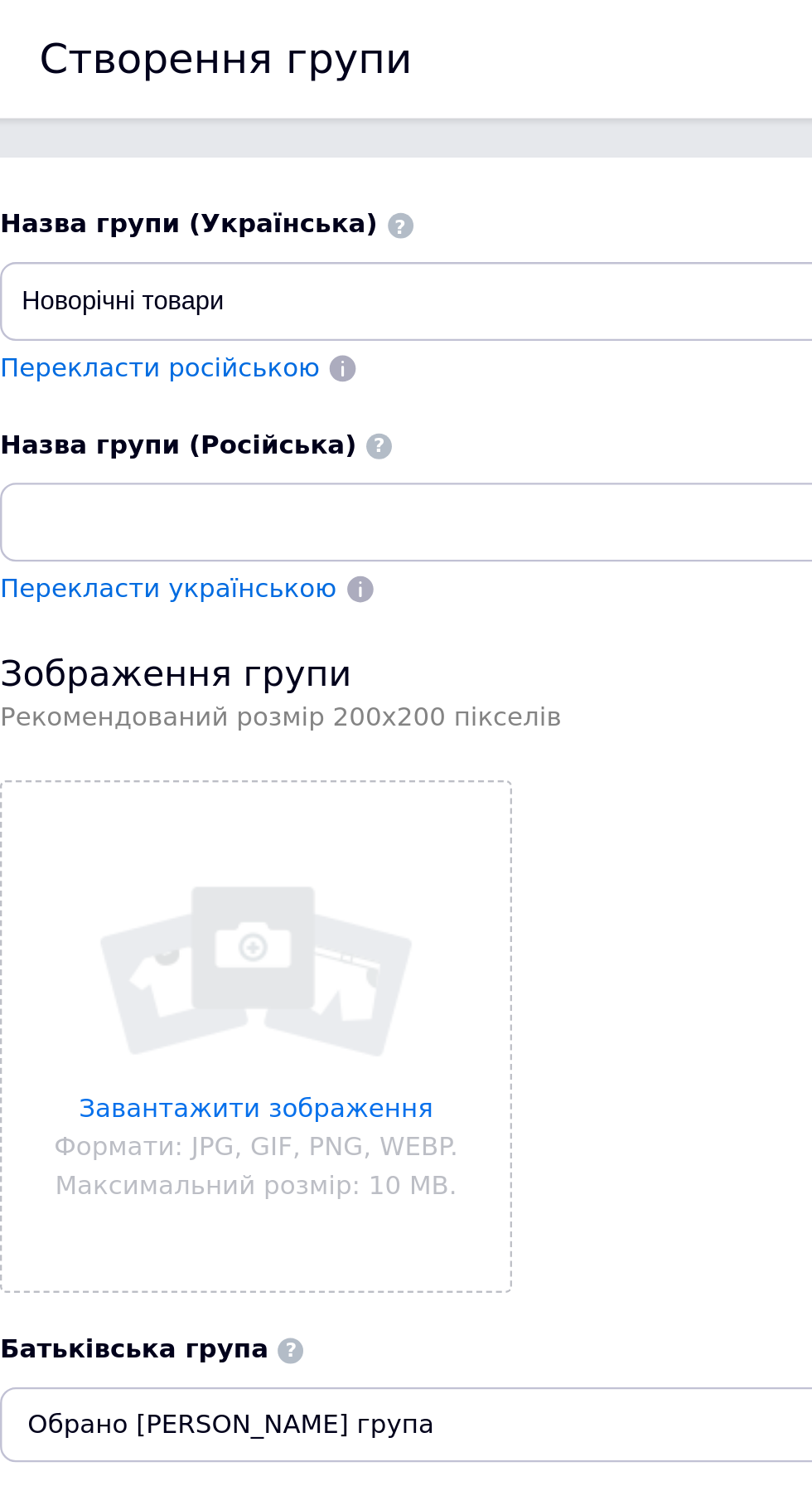
click at [84, 240] on div "Перекласти українською" at bounding box center [104, 248] width 145 height 19
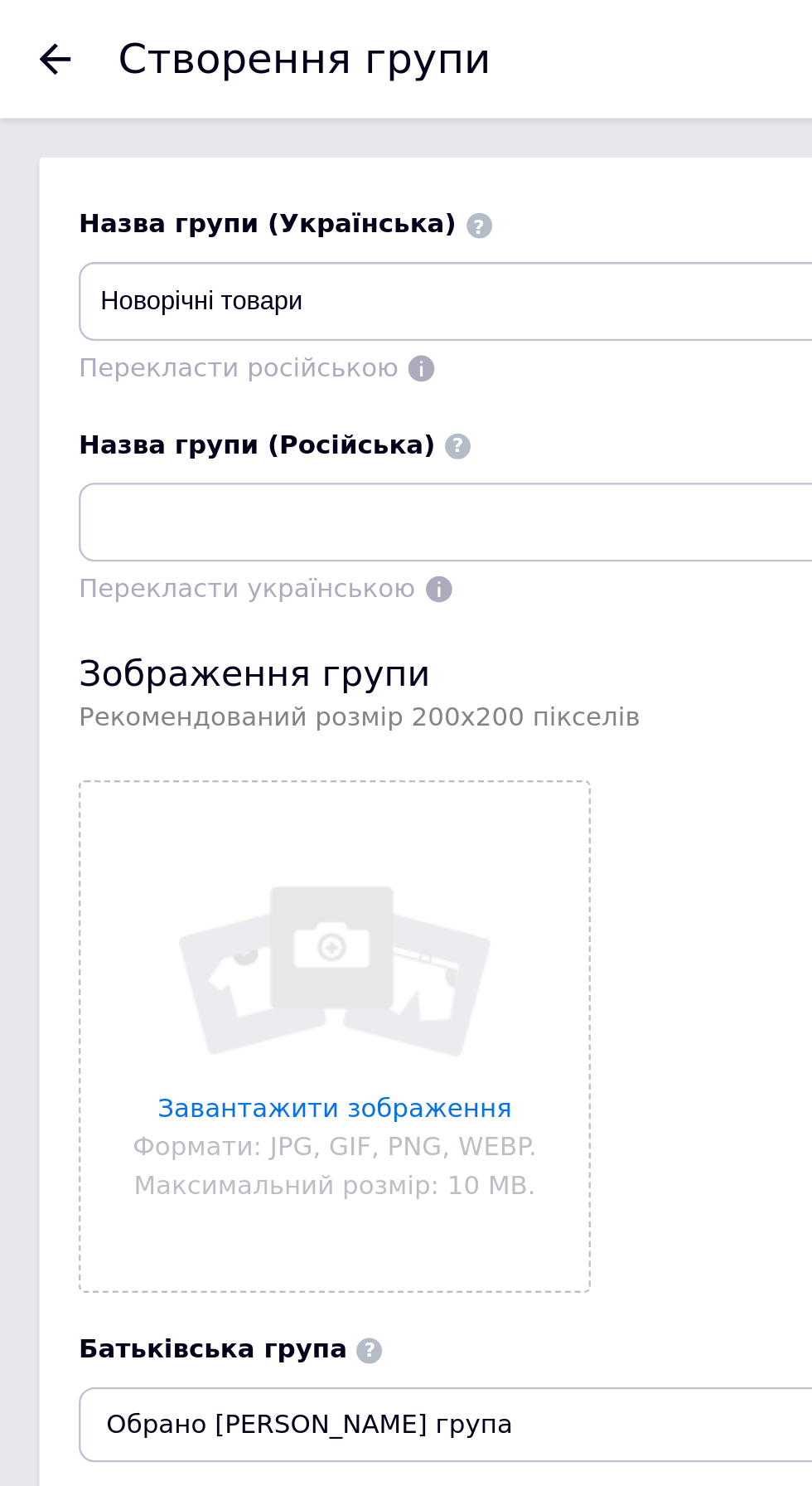
click at [120, 158] on span "Перекласти російською" at bounding box center [101, 155] width 134 height 12
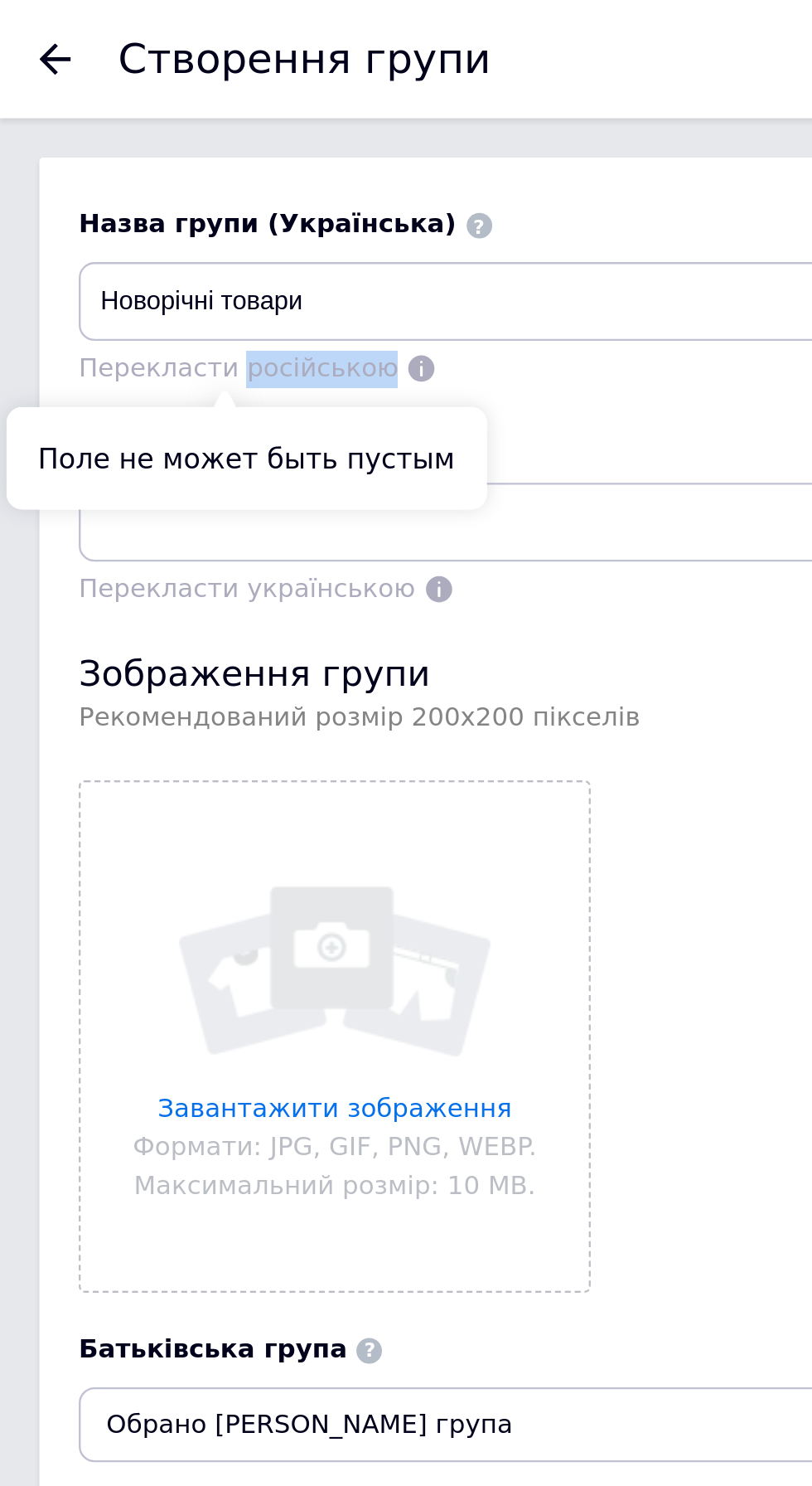
click at [241, 180] on div "Назва групи (Російська)" at bounding box center [406, 187] width 746 height 15
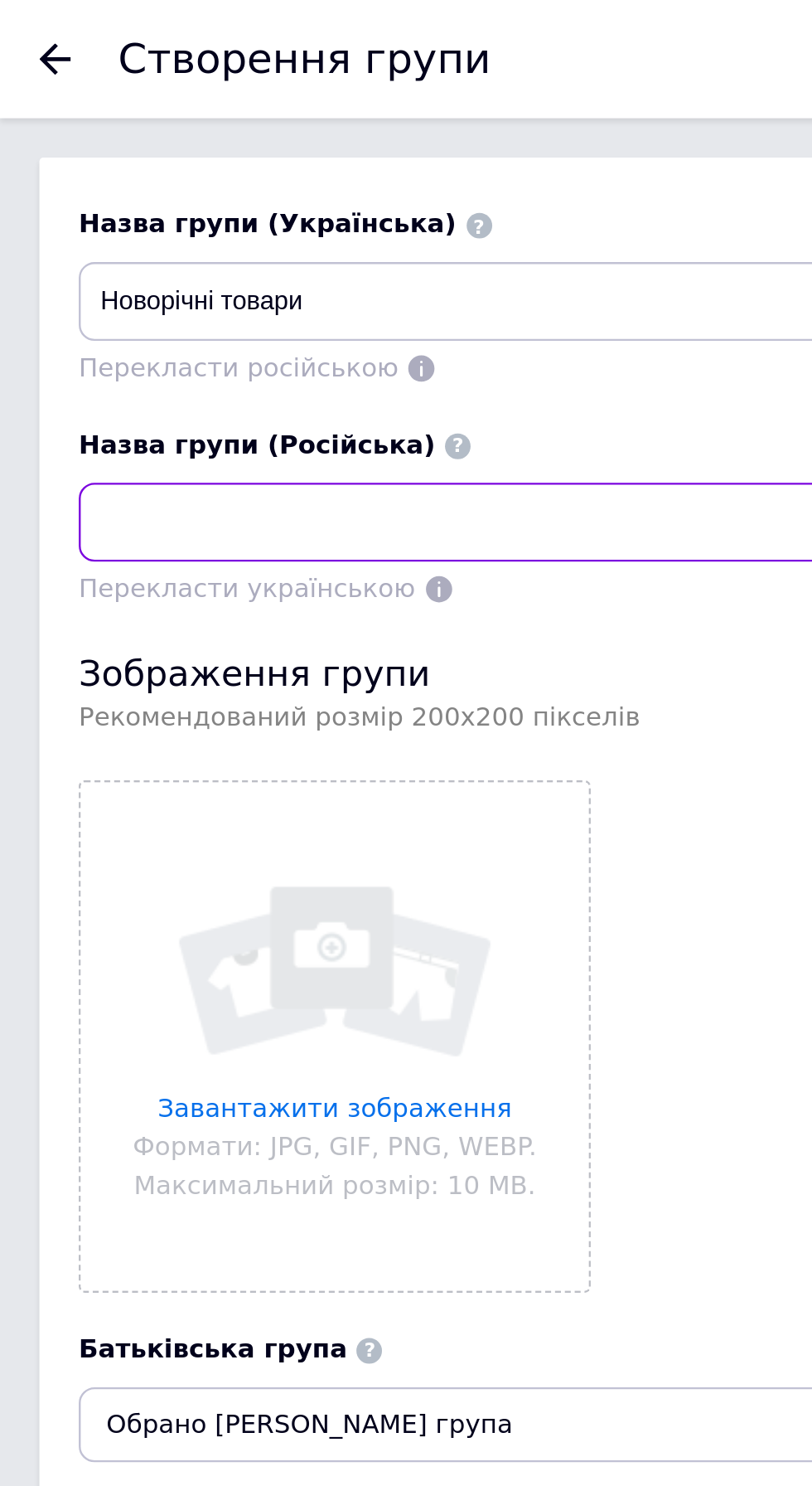
click at [141, 223] on input at bounding box center [406, 219] width 746 height 34
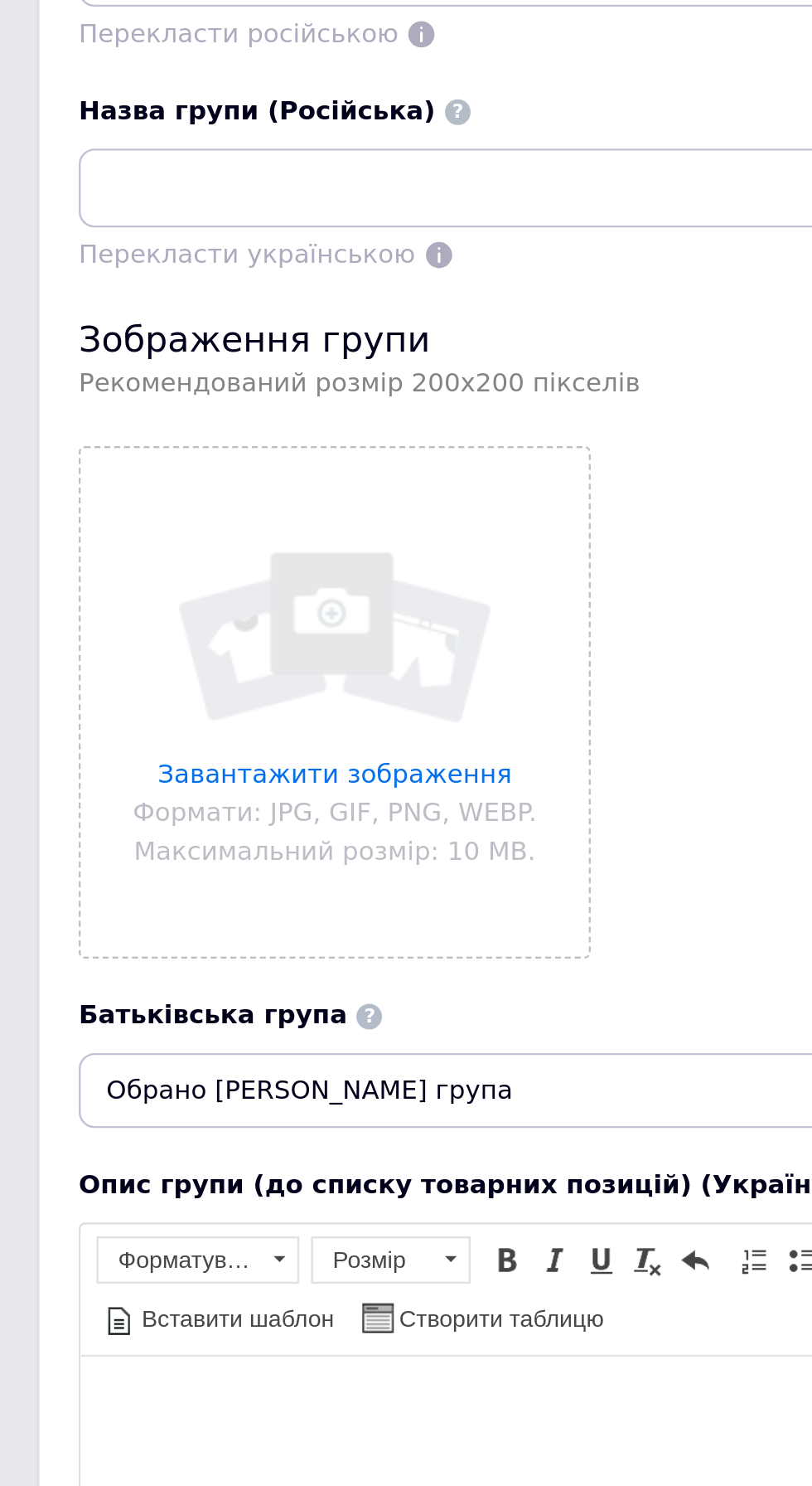
click at [148, 412] on input "file" at bounding box center [141, 436] width 214 height 214
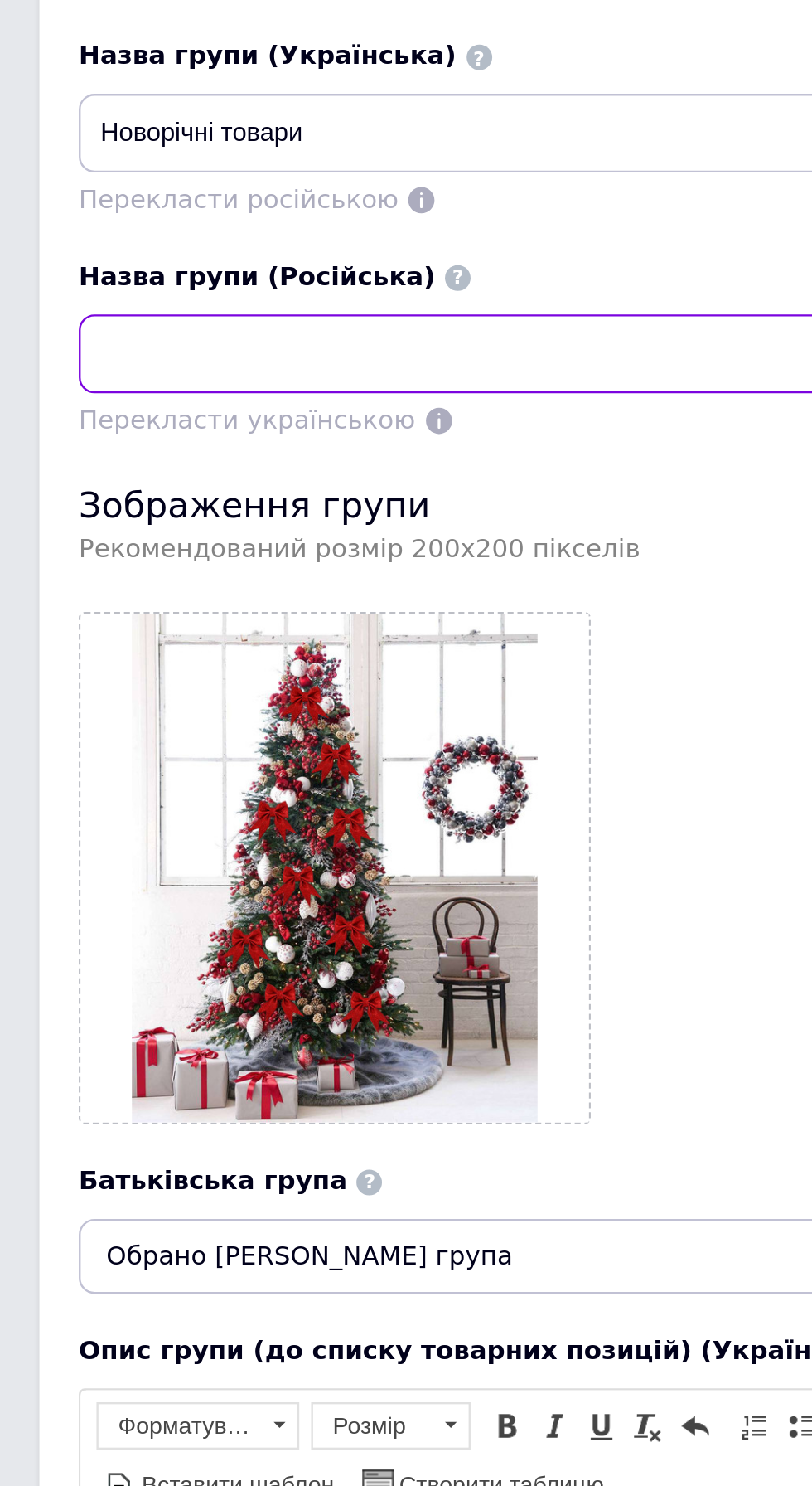
click at [114, 223] on input at bounding box center [406, 219] width 746 height 34
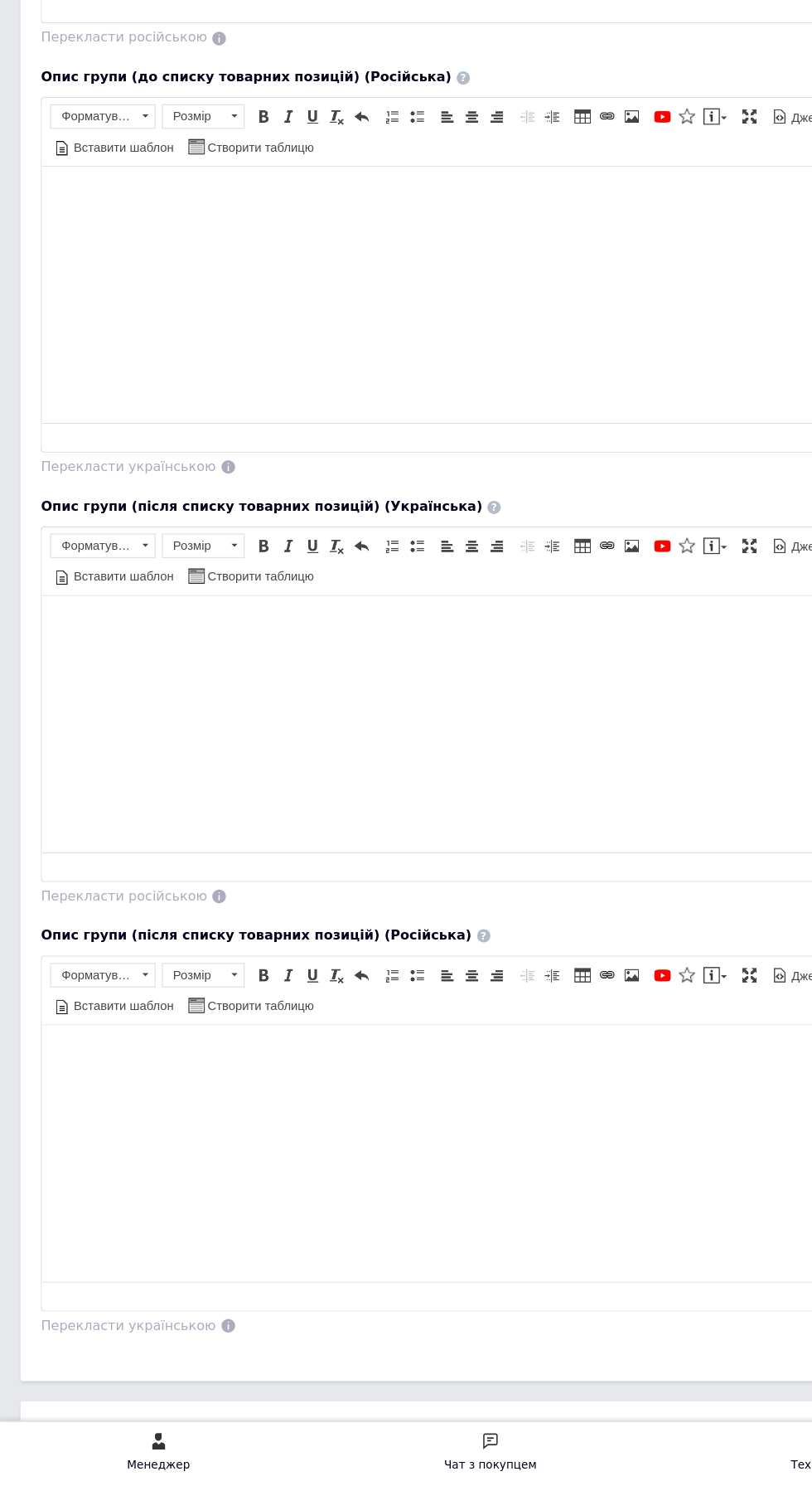
scroll to position [1072, 0]
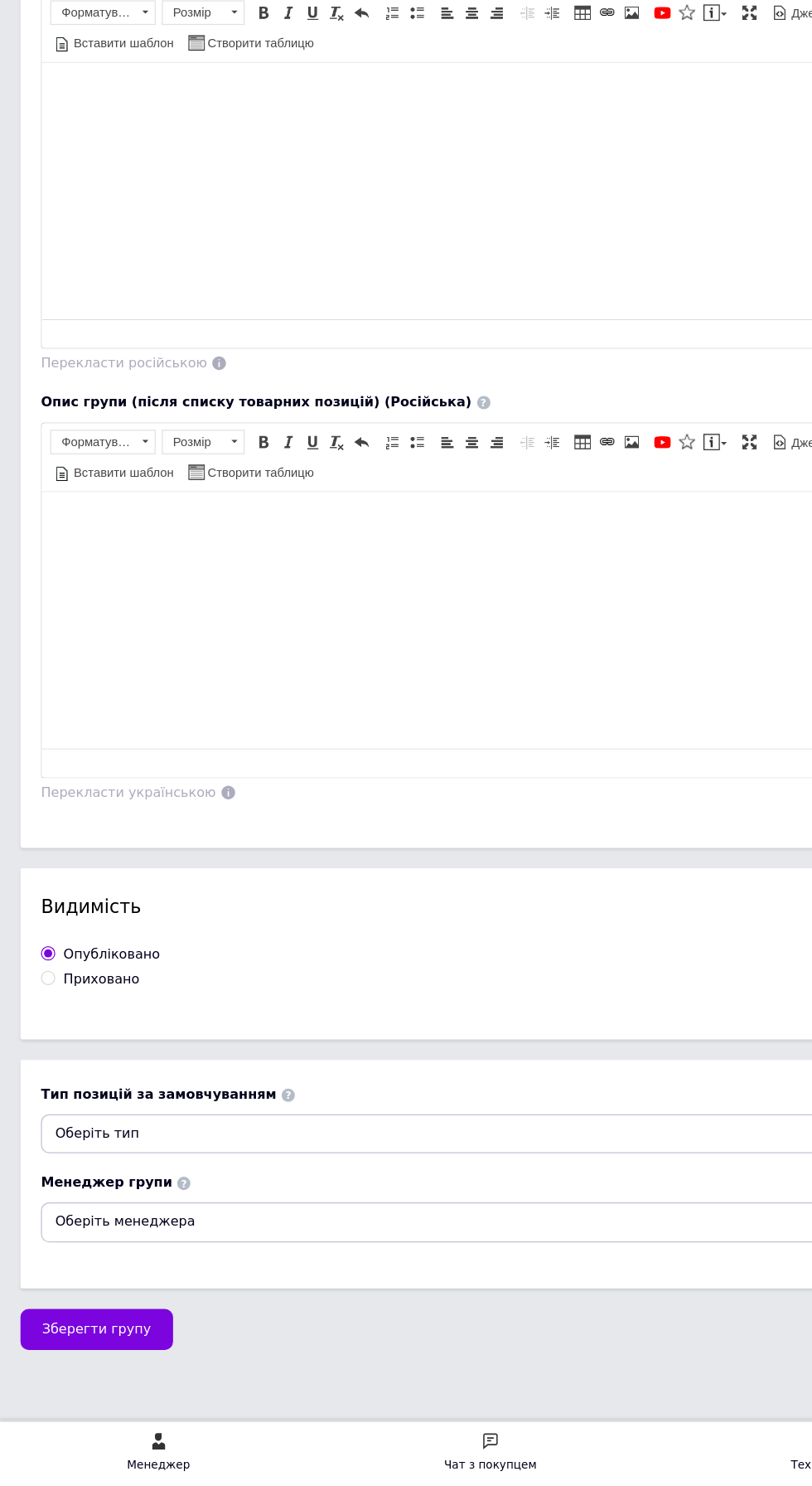
click at [92, 1353] on span "Зберегти групу" at bounding box center [78, 1359] width 89 height 12
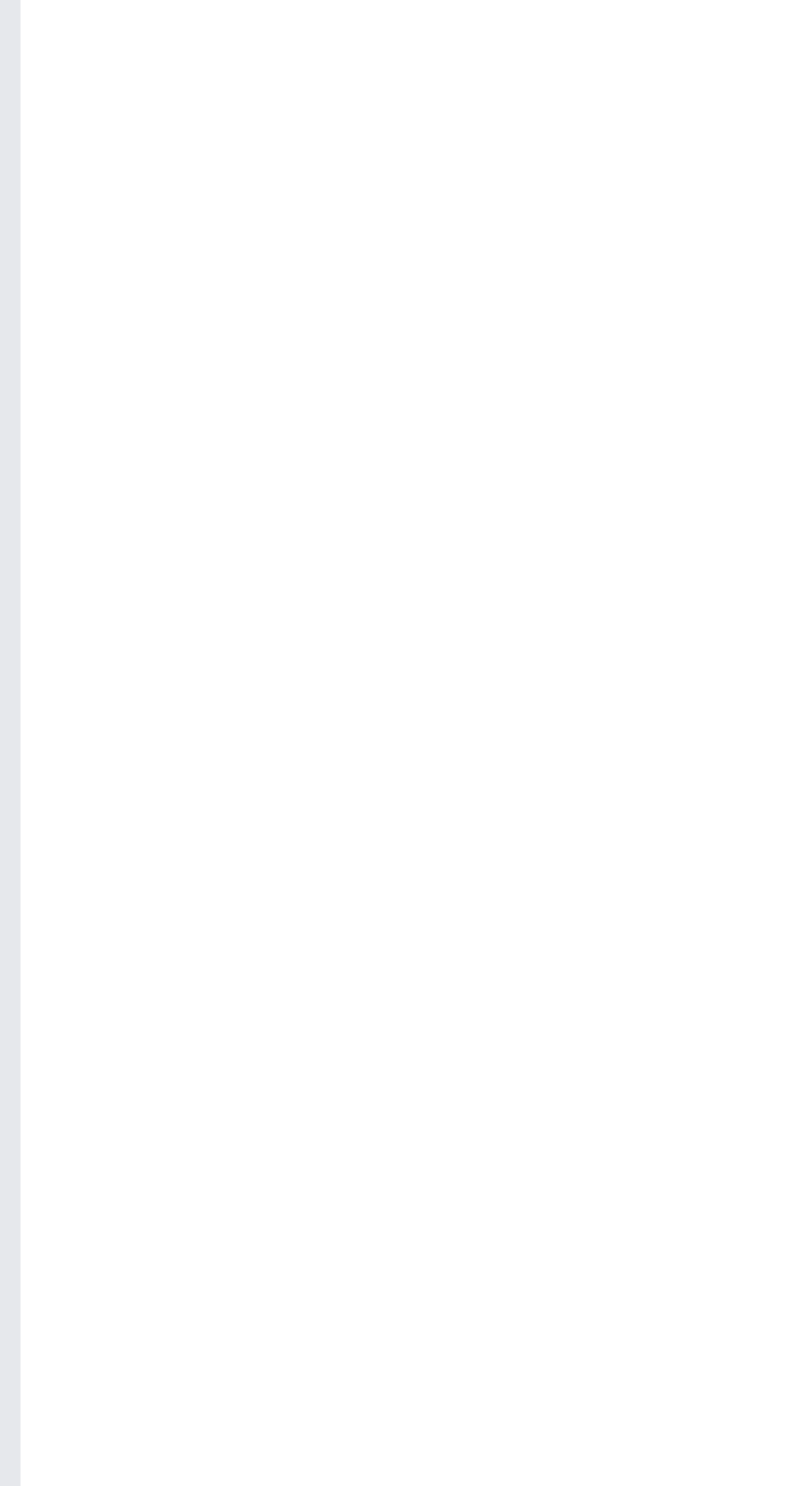
scroll to position [0, 0]
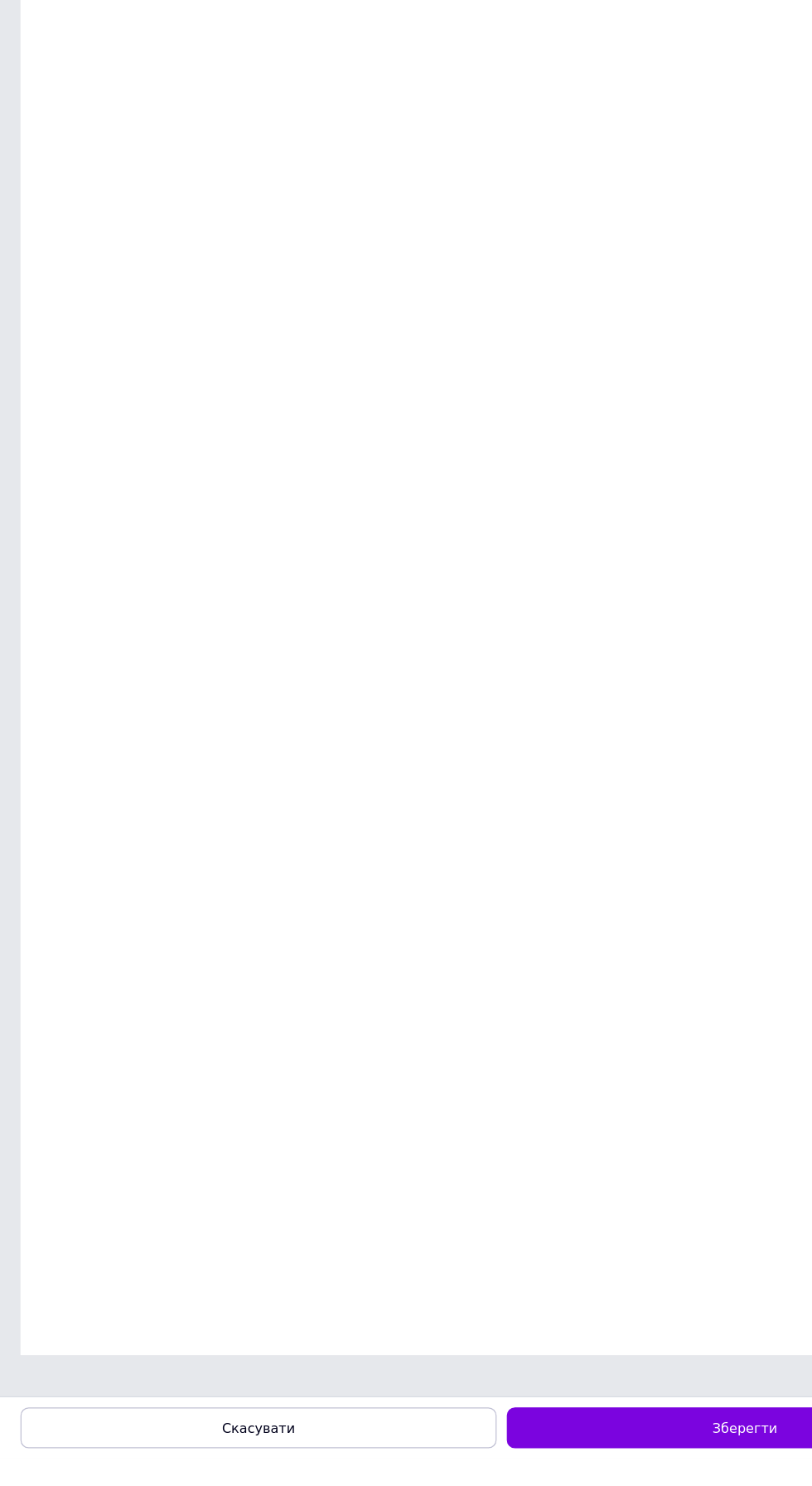
click at [587, 1468] on span "Зберегти" at bounding box center [602, 1461] width 52 height 12
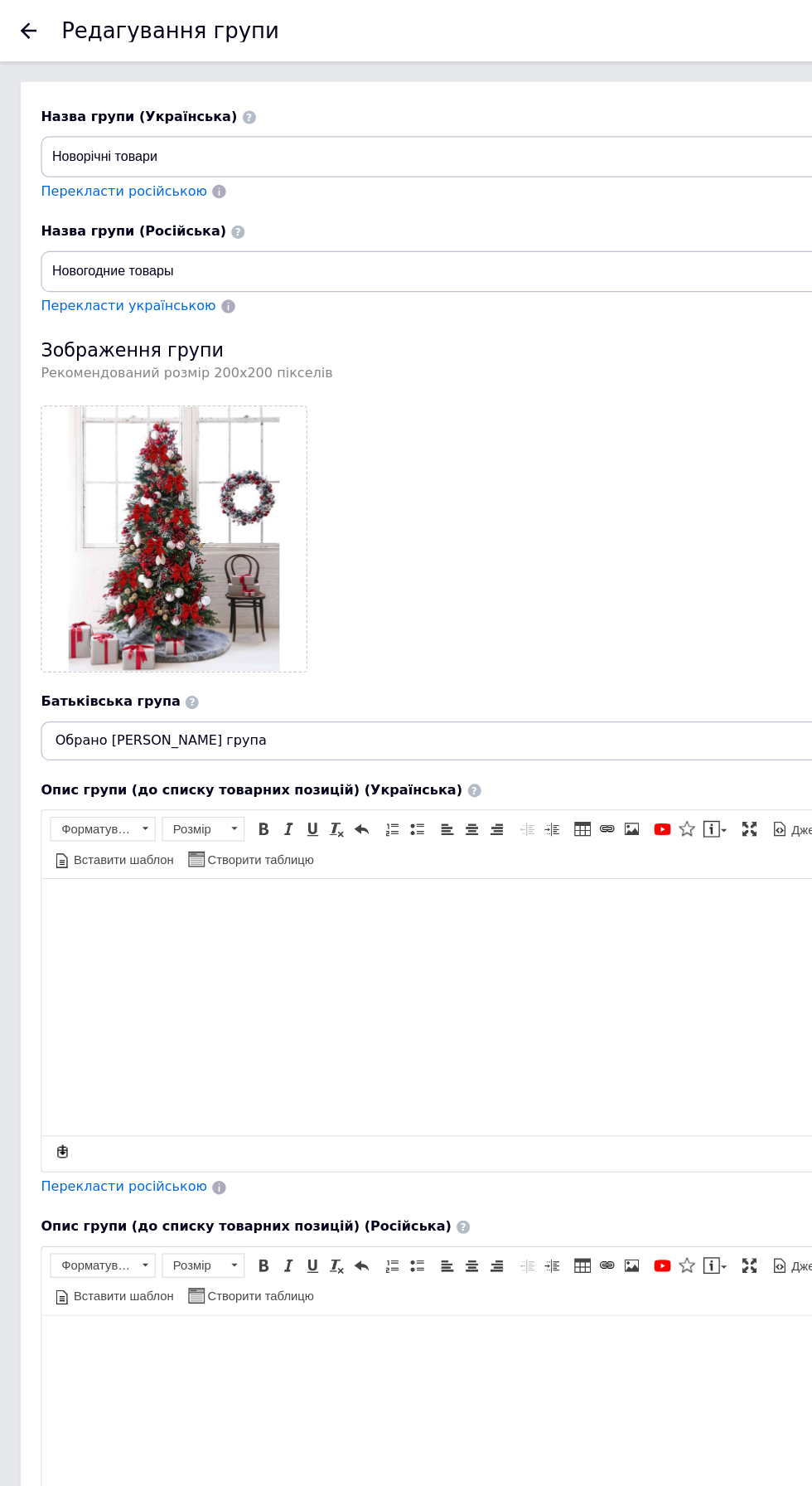
click at [23, 27] on icon at bounding box center [22, 24] width 13 height 13
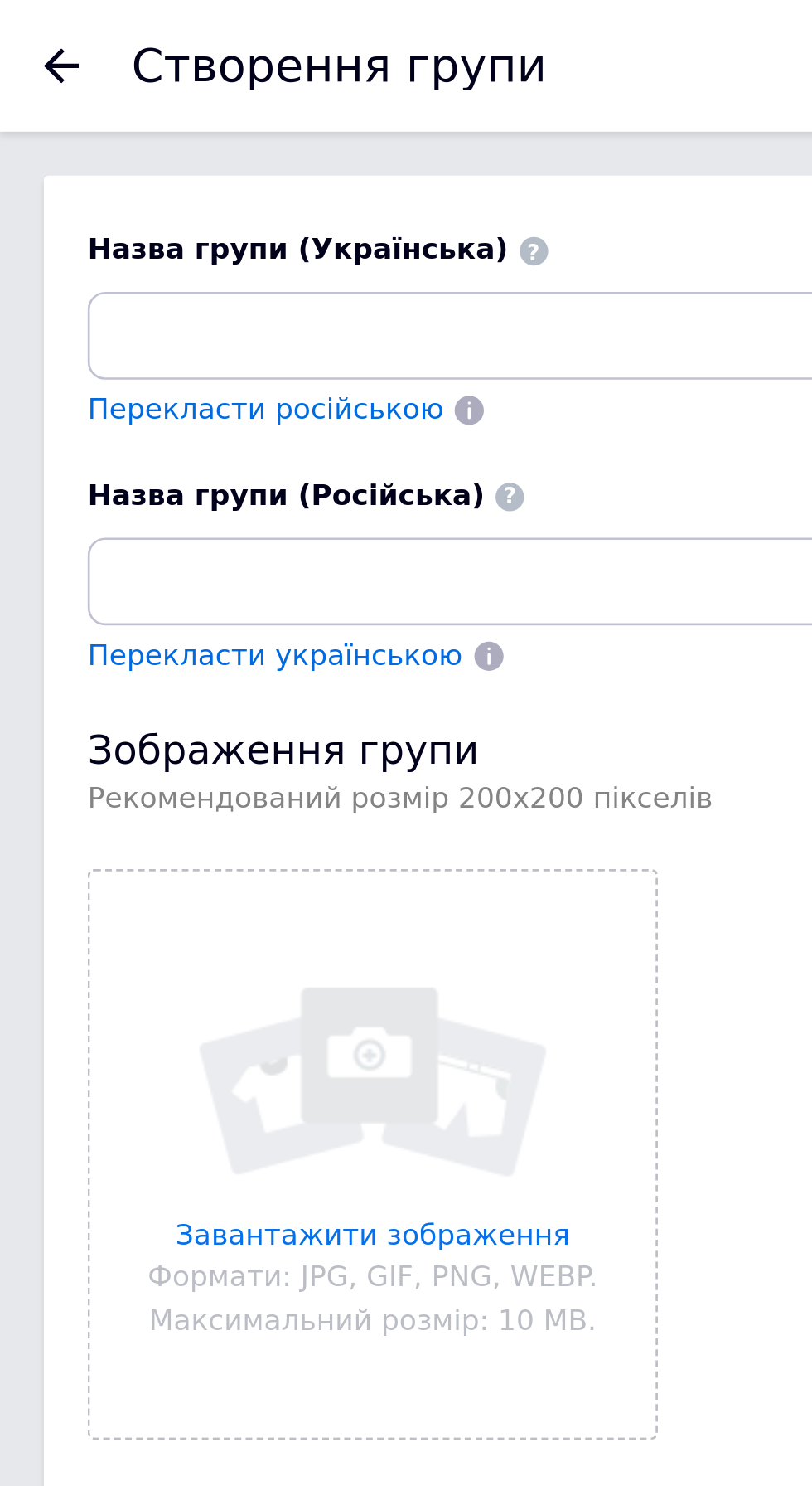
click at [23, 28] on icon at bounding box center [22, 24] width 13 height 13
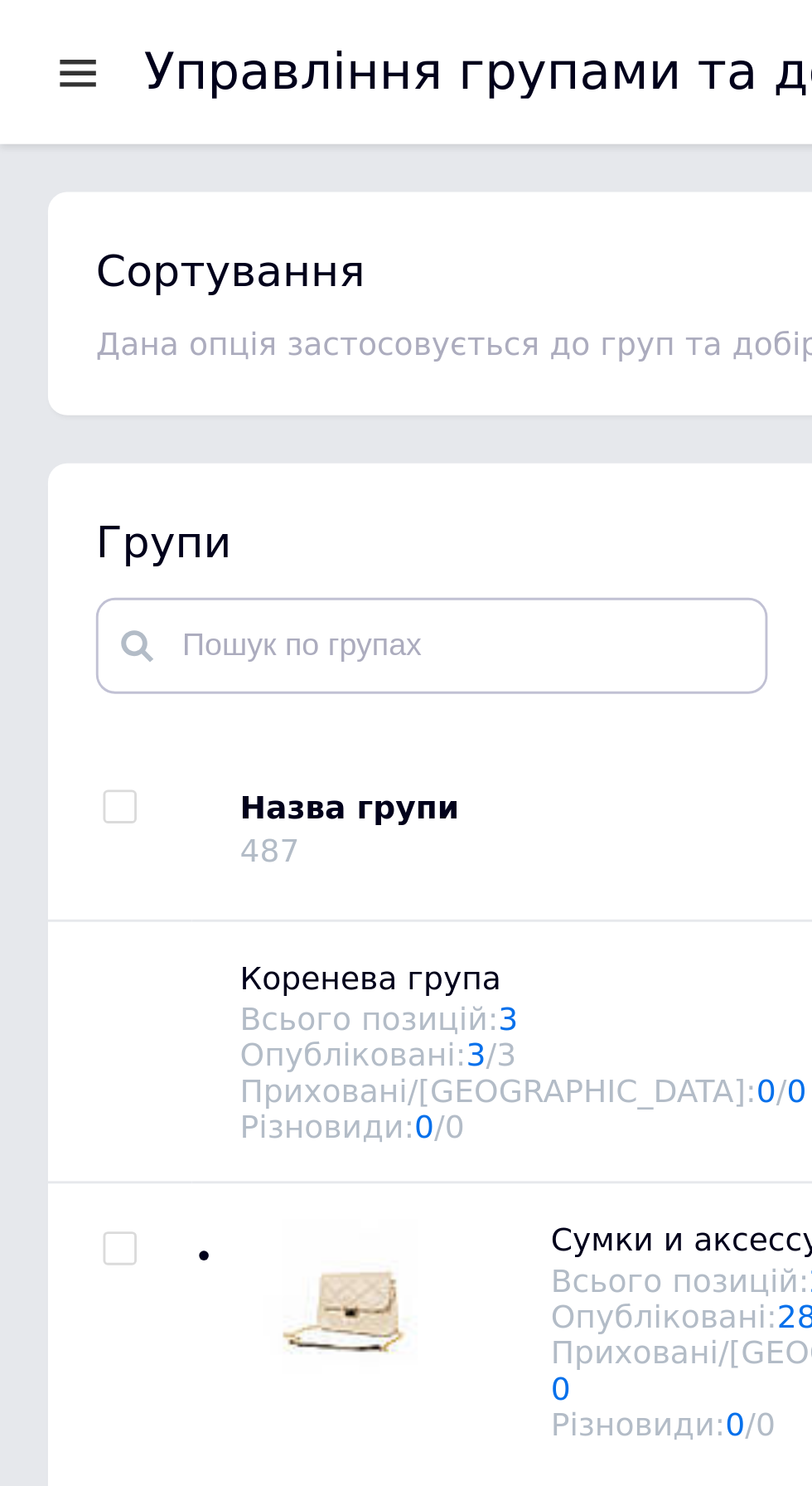
click at [30, 28] on div at bounding box center [27, 24] width 21 height 15
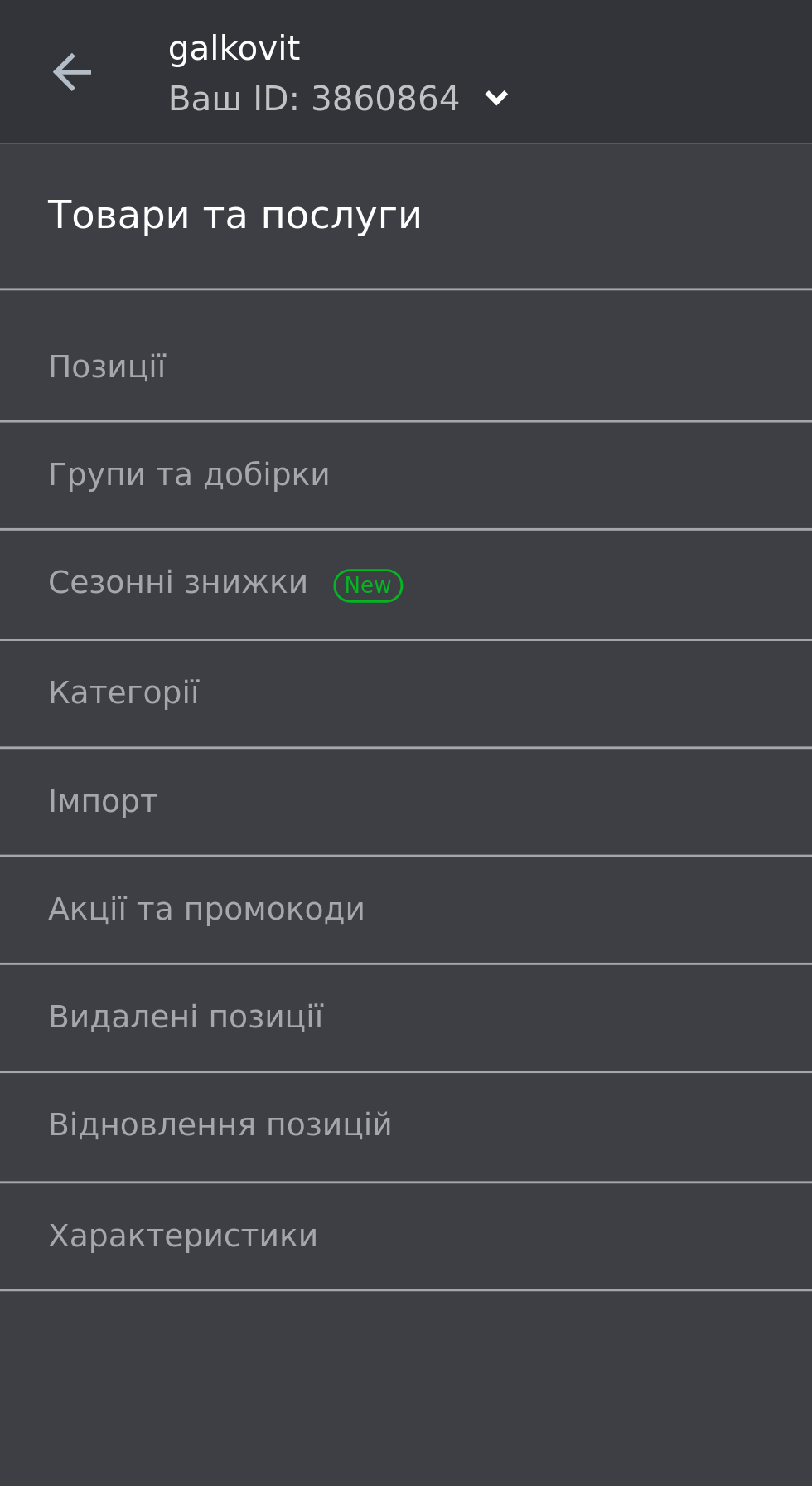
click at [74, 286] on link "Імпорт" at bounding box center [410, 277] width 788 height 28
